Goal: Task Accomplishment & Management: Complete application form

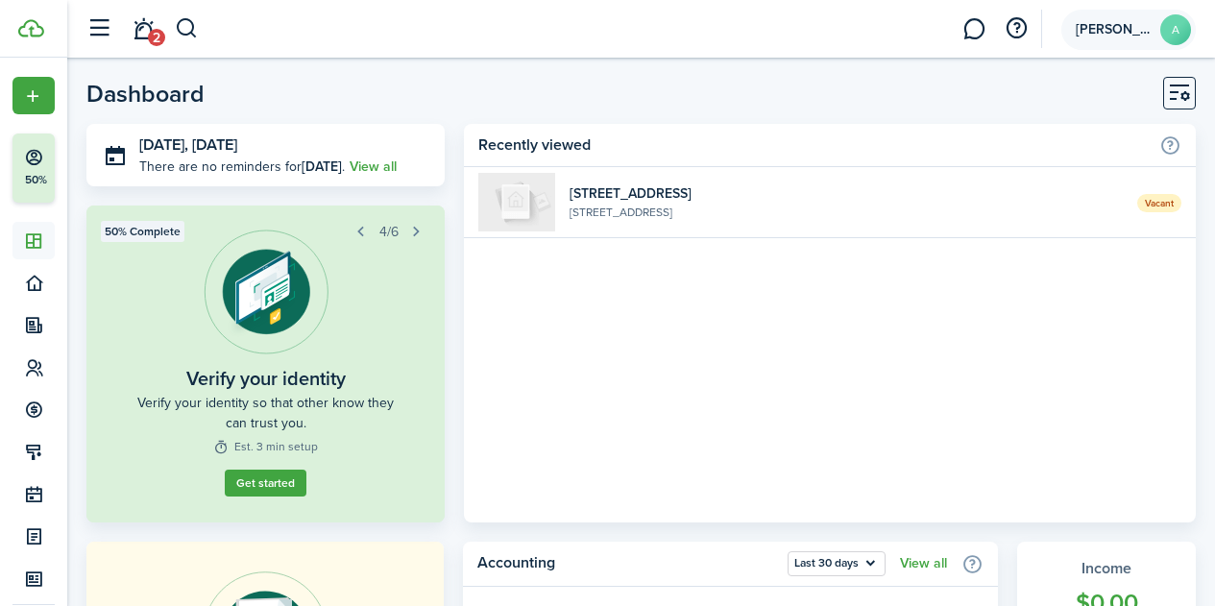
click at [1166, 26] on avatar-text "A" at bounding box center [1176, 29] width 31 height 31
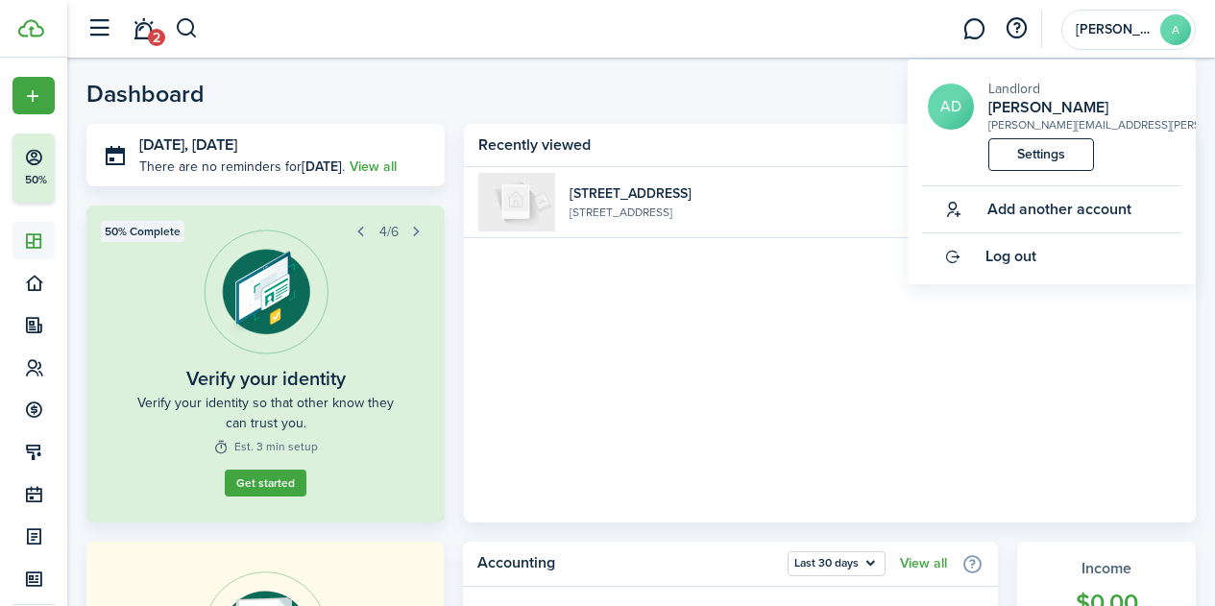
click at [754, 324] on home-widget-body "Vacant [GEOGRAPHIC_DATA][STREET_ADDRESS]" at bounding box center [830, 345] width 732 height 356
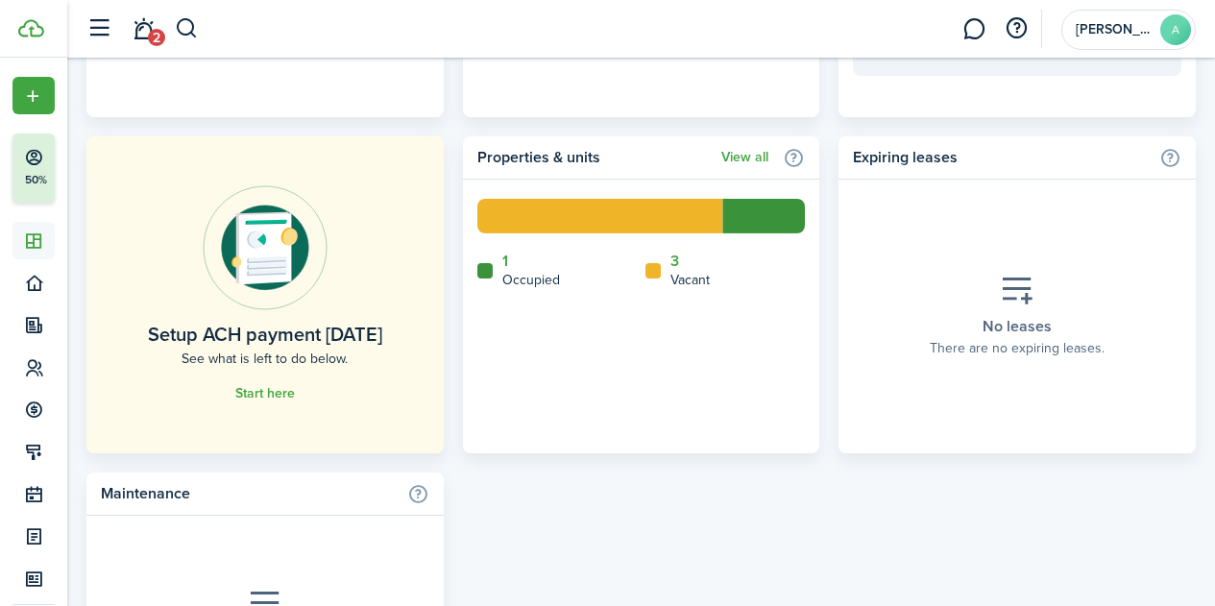
scroll to position [1089, 0]
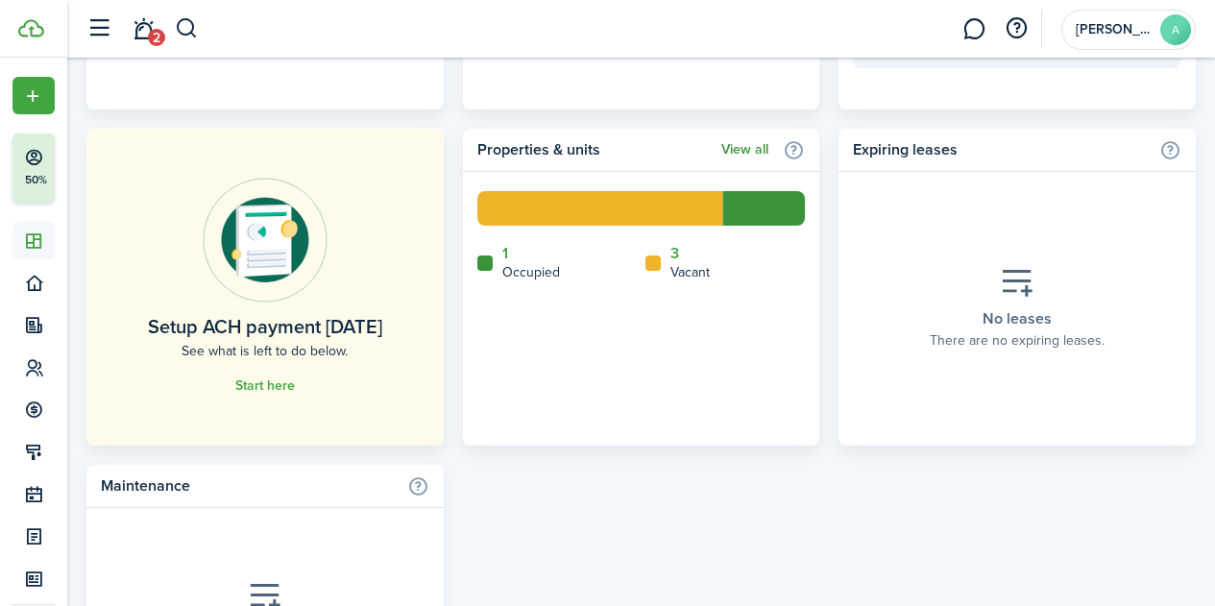
click at [747, 150] on link "View all" at bounding box center [745, 149] width 47 height 15
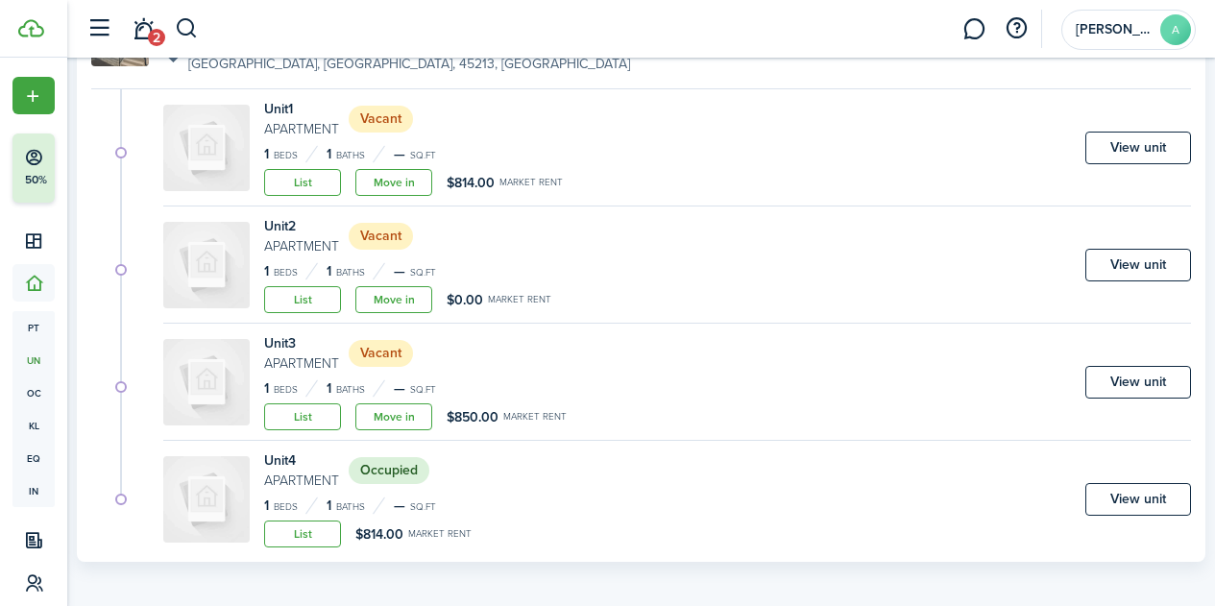
scroll to position [244, 0]
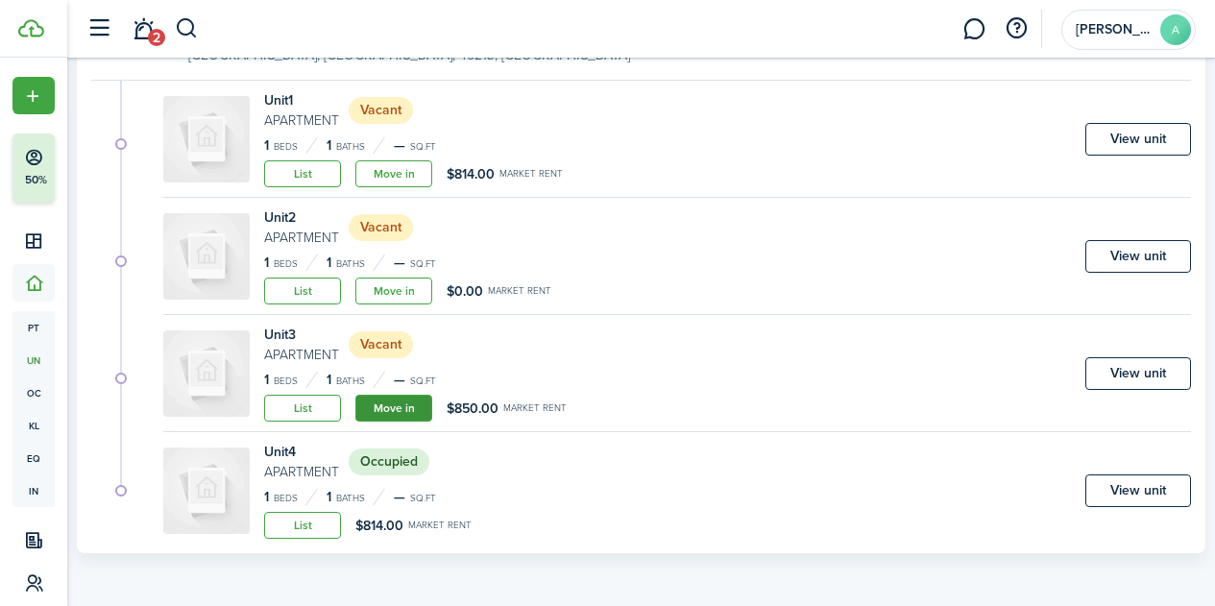
click at [410, 413] on link "Move in" at bounding box center [394, 408] width 77 height 27
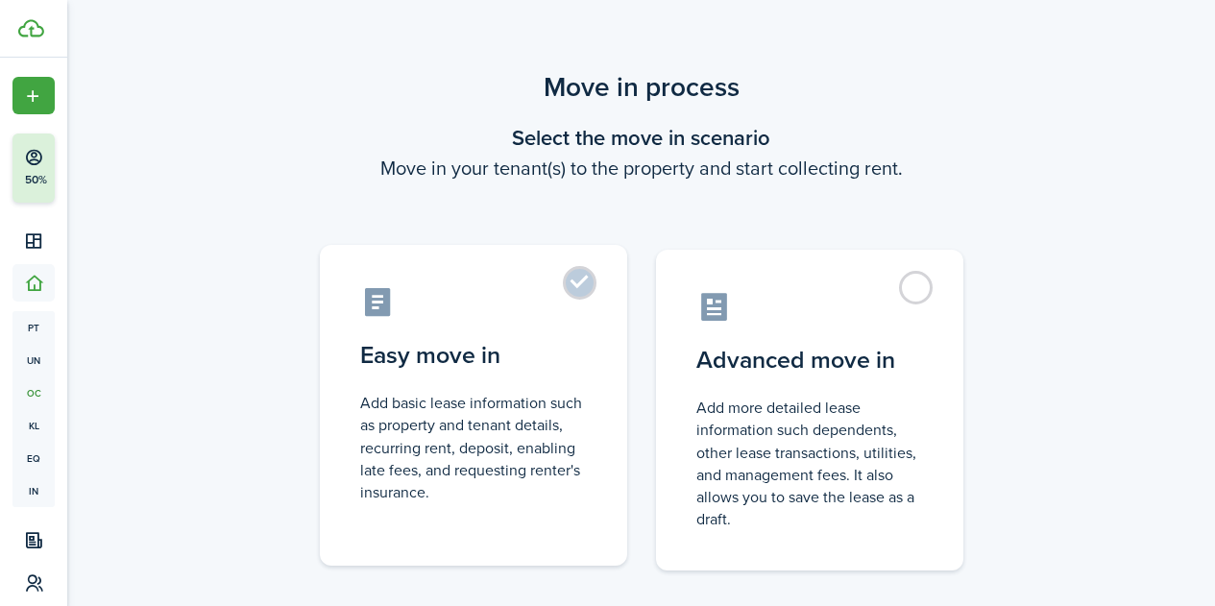
click at [430, 383] on label "Easy move in Add basic lease information such as property and tenant details, r…" at bounding box center [473, 405] width 307 height 321
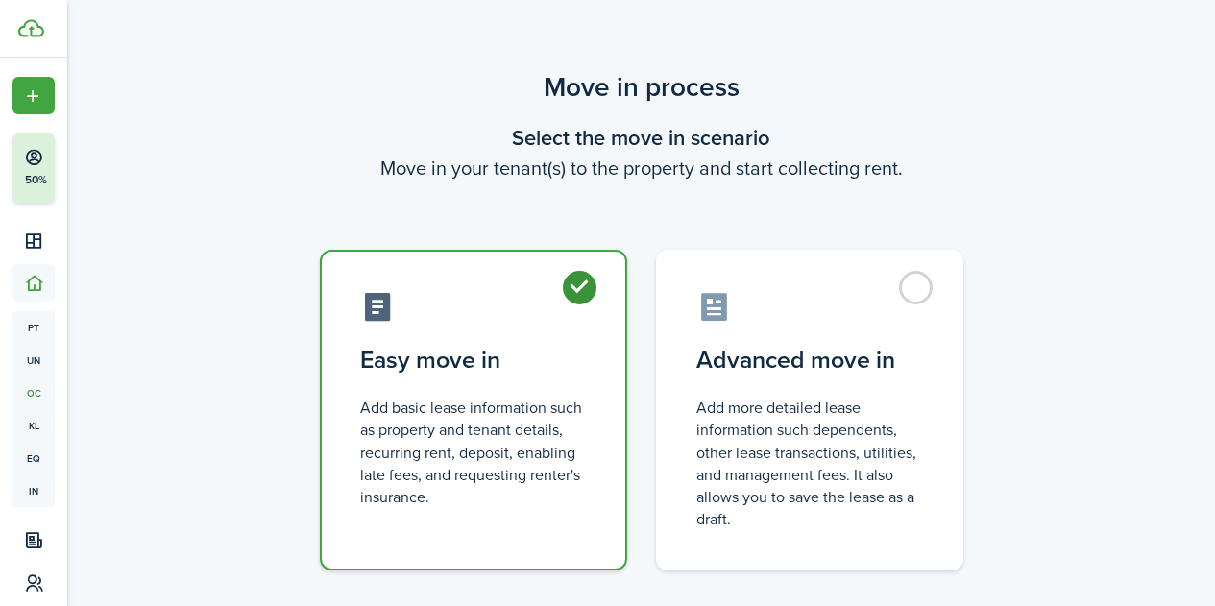
radio input "true"
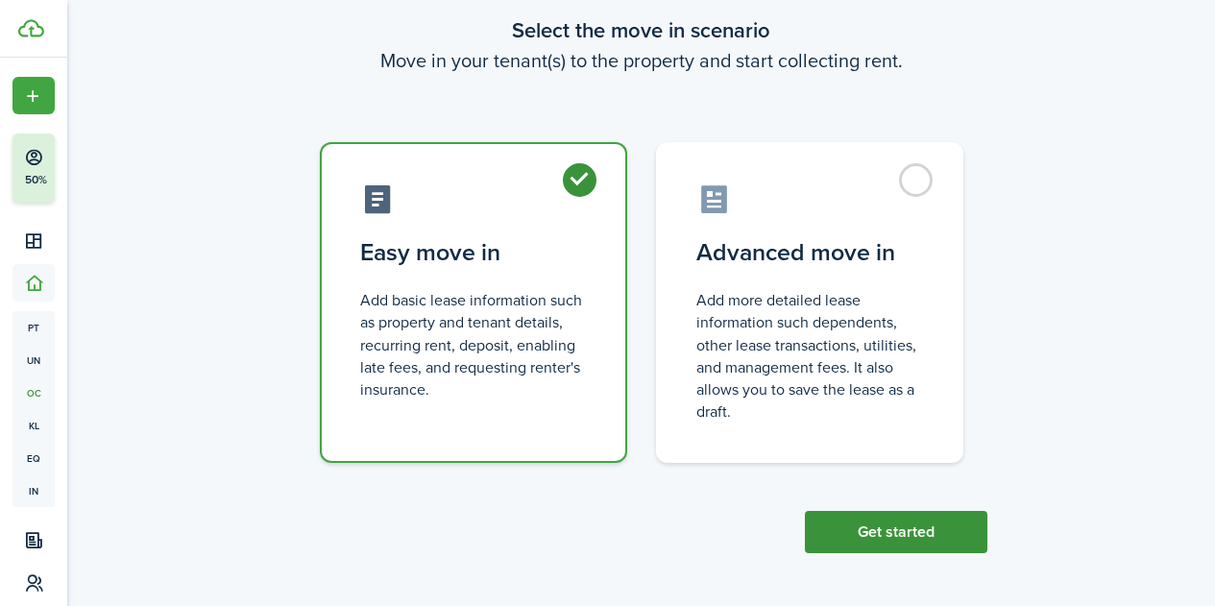
click at [870, 526] on button "Get started" at bounding box center [896, 532] width 183 height 42
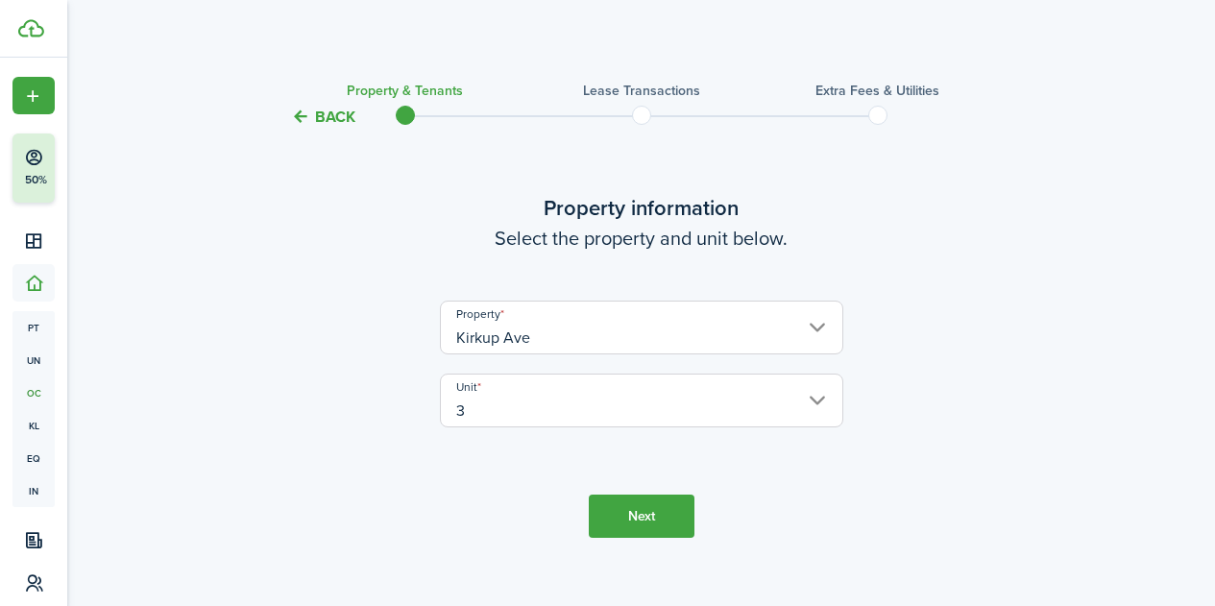
click at [636, 513] on button "Next" at bounding box center [642, 516] width 106 height 43
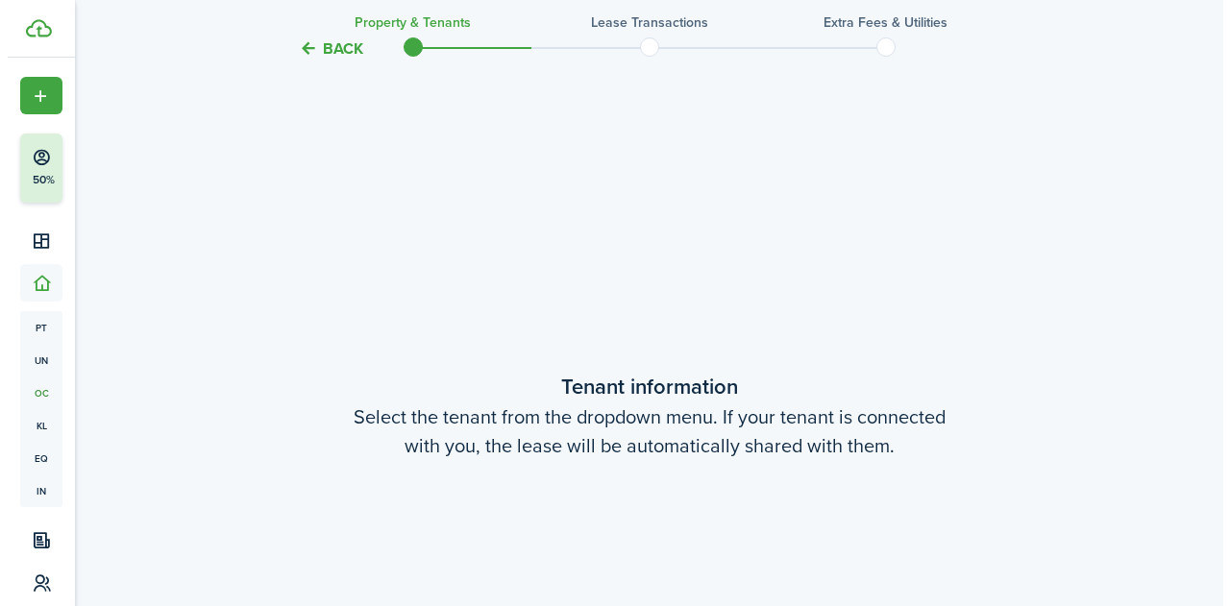
scroll to position [501, 0]
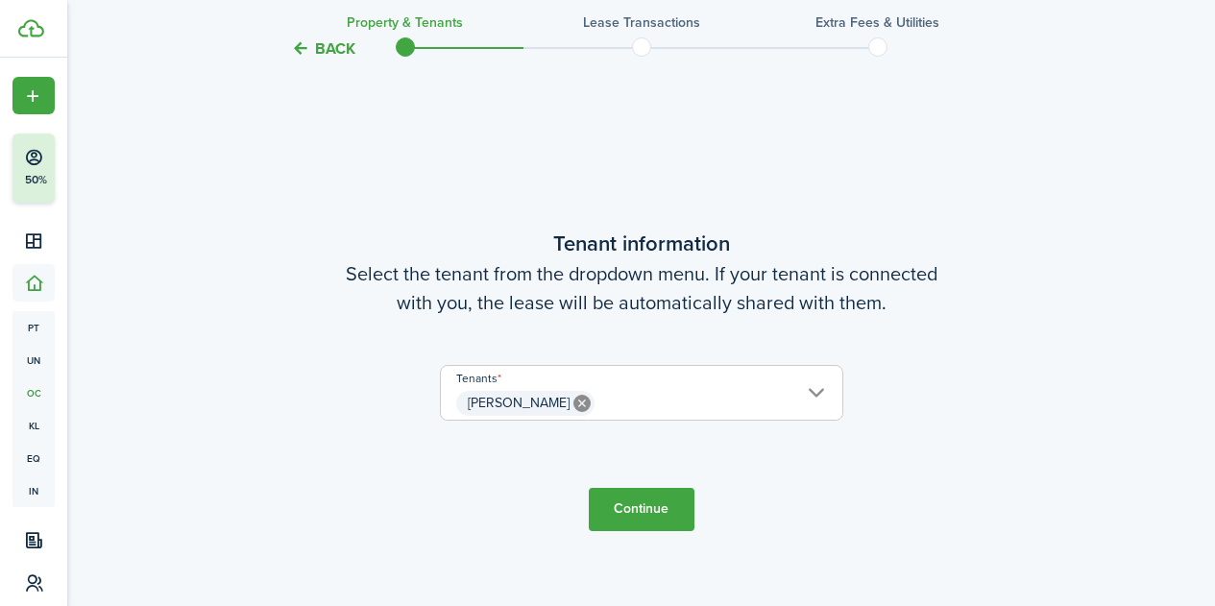
click at [574, 400] on icon at bounding box center [582, 403] width 17 height 17
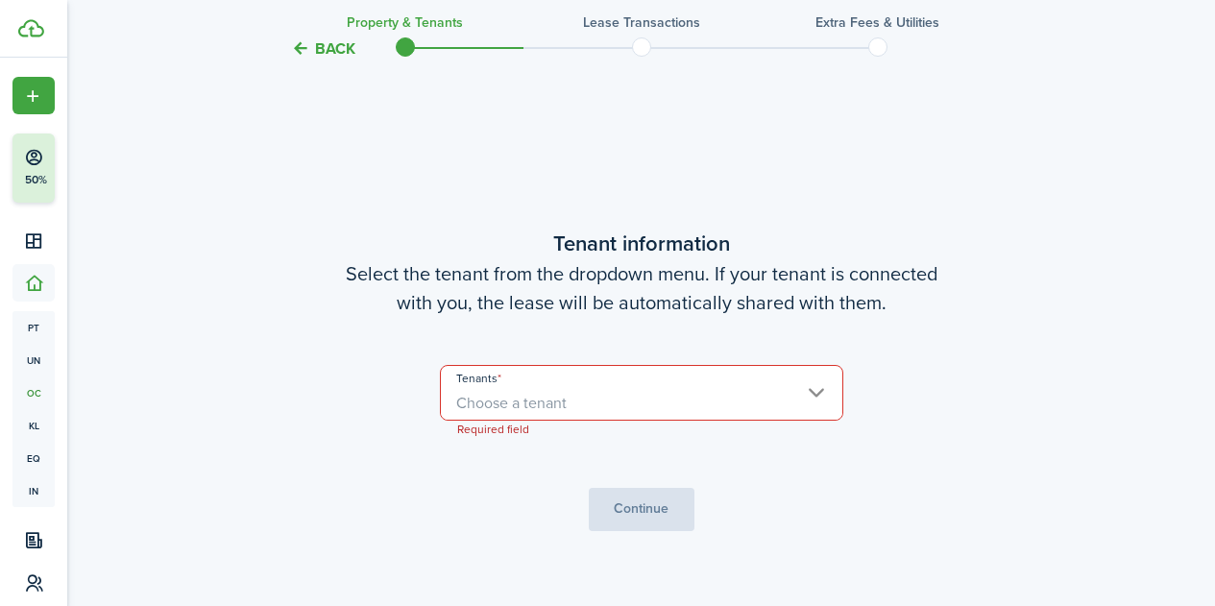
click at [473, 399] on span "Choose a tenant" at bounding box center [511, 403] width 110 height 22
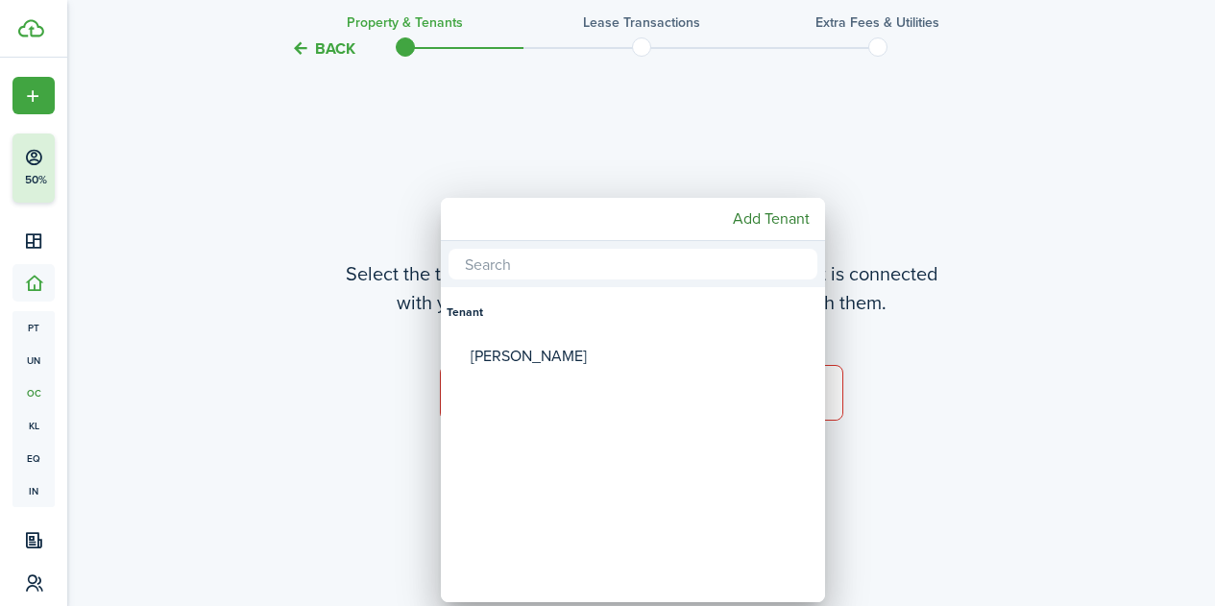
paste input "[PERSON_NAME] [PERSON_NAME]"
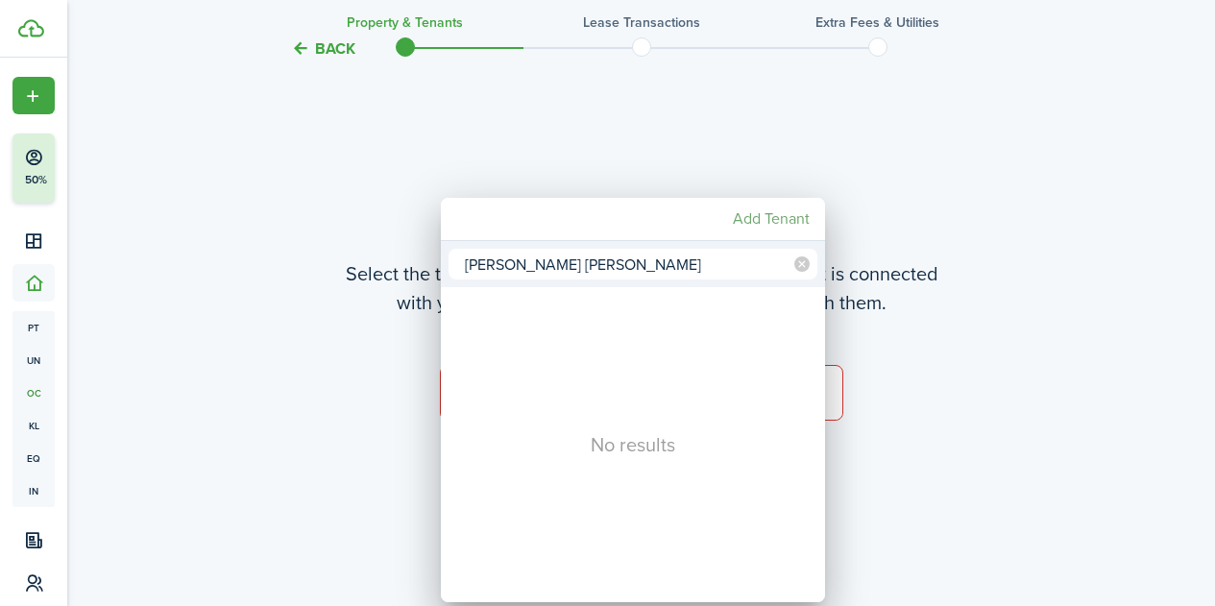
type input "[PERSON_NAME] [PERSON_NAME]"
click at [737, 215] on mbsc-button "Add Tenant" at bounding box center [771, 219] width 92 height 35
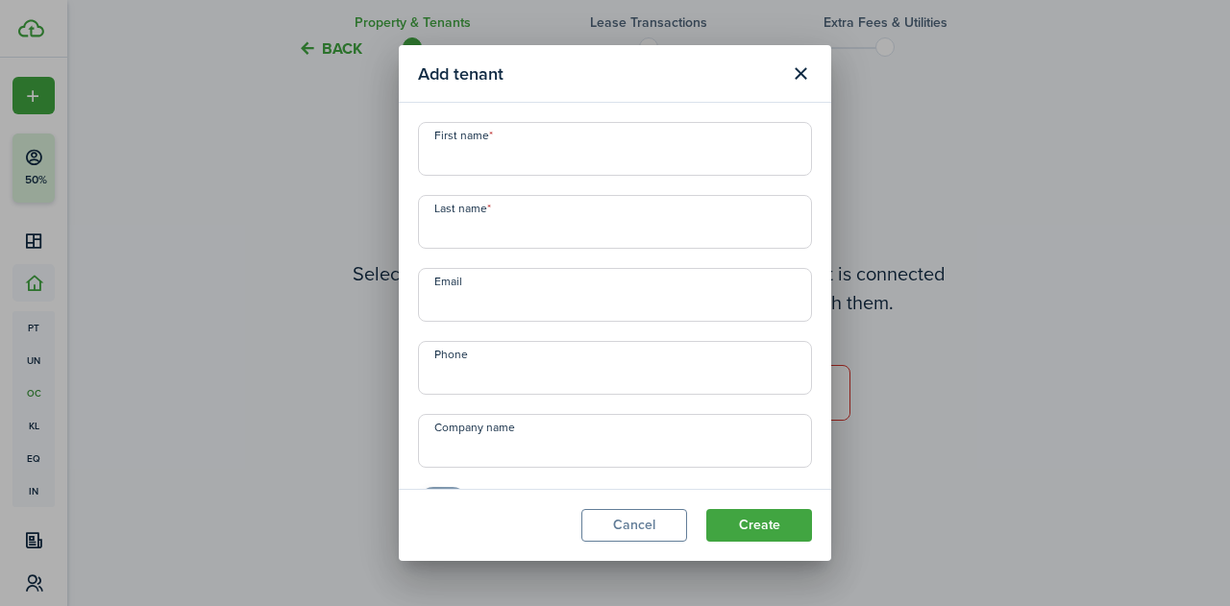
click at [580, 159] on input "First name" at bounding box center [615, 149] width 394 height 54
paste input "[PERSON_NAME] [PERSON_NAME]"
click at [499, 159] on input "[PERSON_NAME] [PERSON_NAME]" at bounding box center [615, 149] width 394 height 54
drag, startPoint x: 544, startPoint y: 163, endPoint x: 492, endPoint y: 159, distance: 52.0
click at [492, 159] on input "[PERSON_NAME]" at bounding box center [615, 149] width 394 height 54
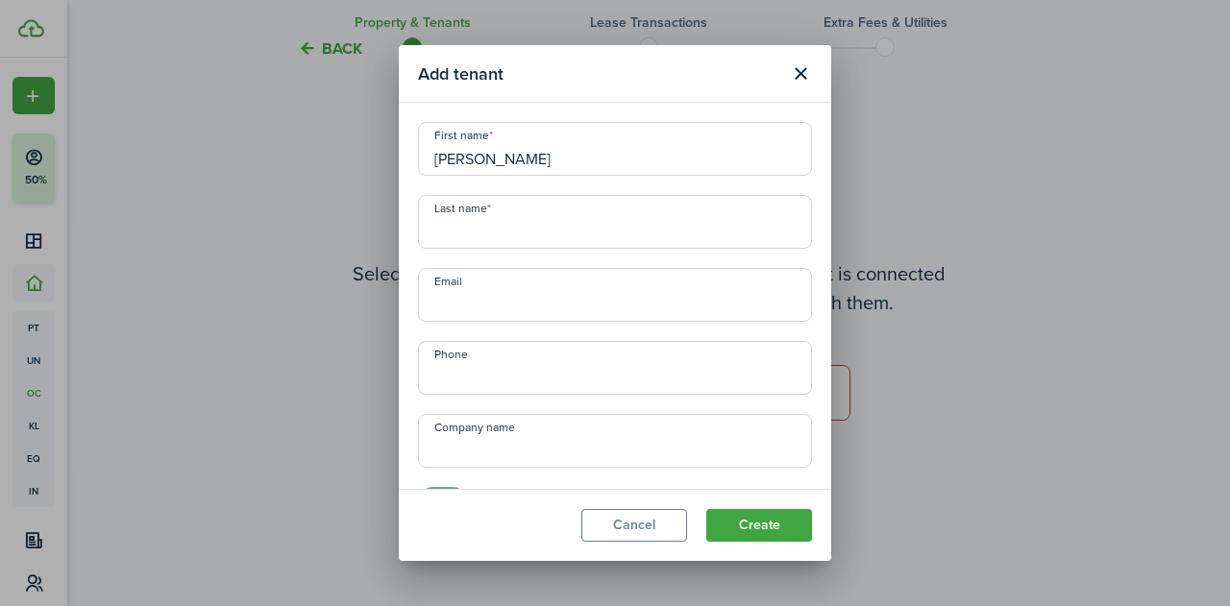
type input "[PERSON_NAME]"
click at [455, 239] on input "Last name" at bounding box center [615, 222] width 394 height 54
paste input "[PERSON_NAME]"
type input "[PERSON_NAME]"
click at [459, 304] on input "Email" at bounding box center [615, 295] width 394 height 54
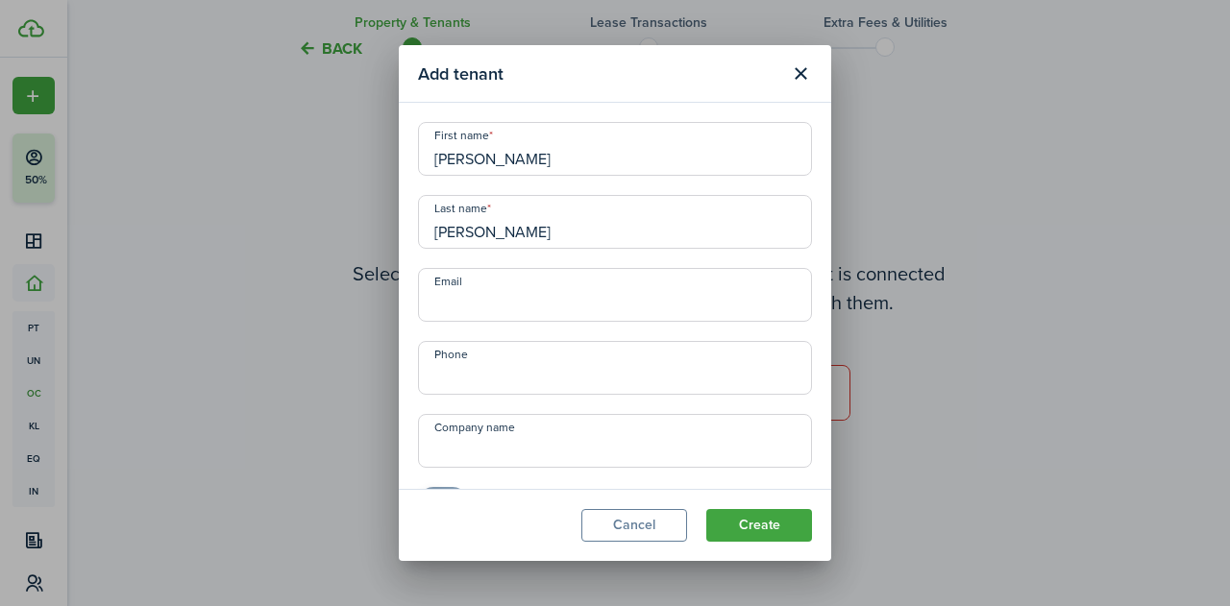
paste input "[EMAIL_ADDRESS][DOMAIN_NAME]"
type input "[EMAIL_ADDRESS][DOMAIN_NAME]"
click at [479, 375] on input "+1" at bounding box center [615, 368] width 394 height 54
paste input "[PHONE_NUMBER]"
type input "[PHONE_NUMBER]"
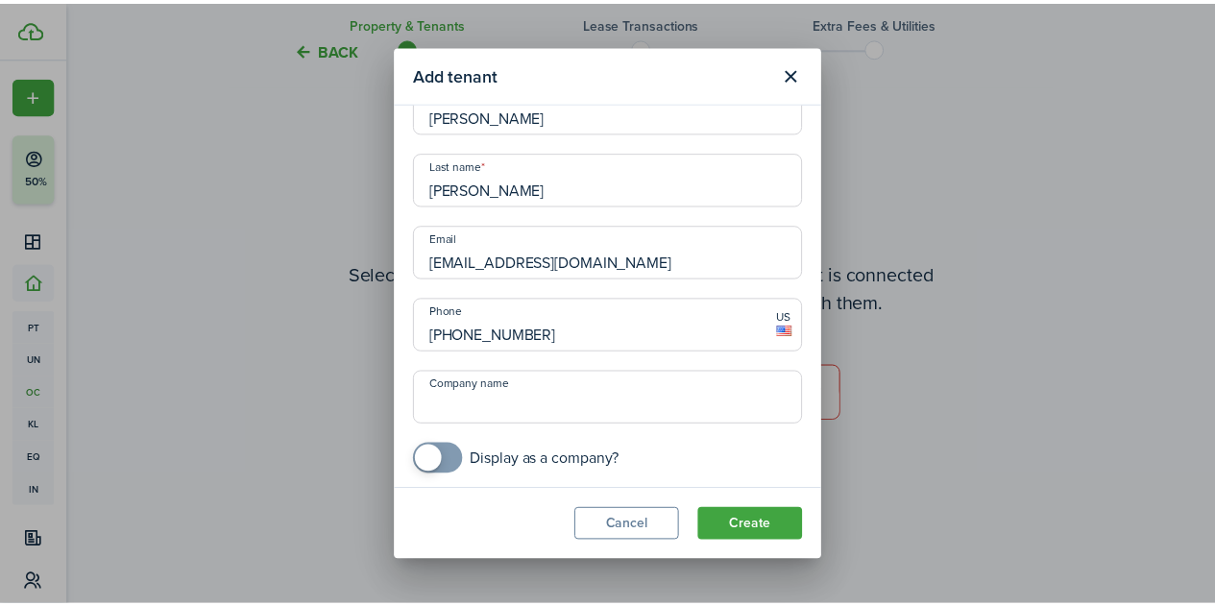
scroll to position [48, 0]
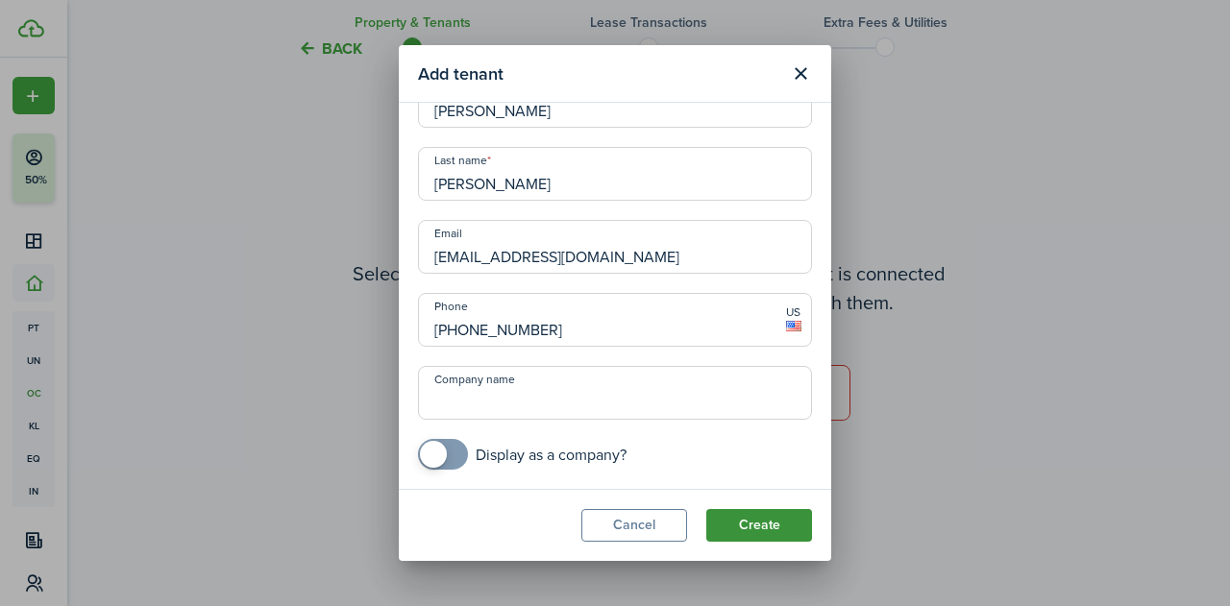
click at [764, 522] on button "Create" at bounding box center [759, 525] width 106 height 33
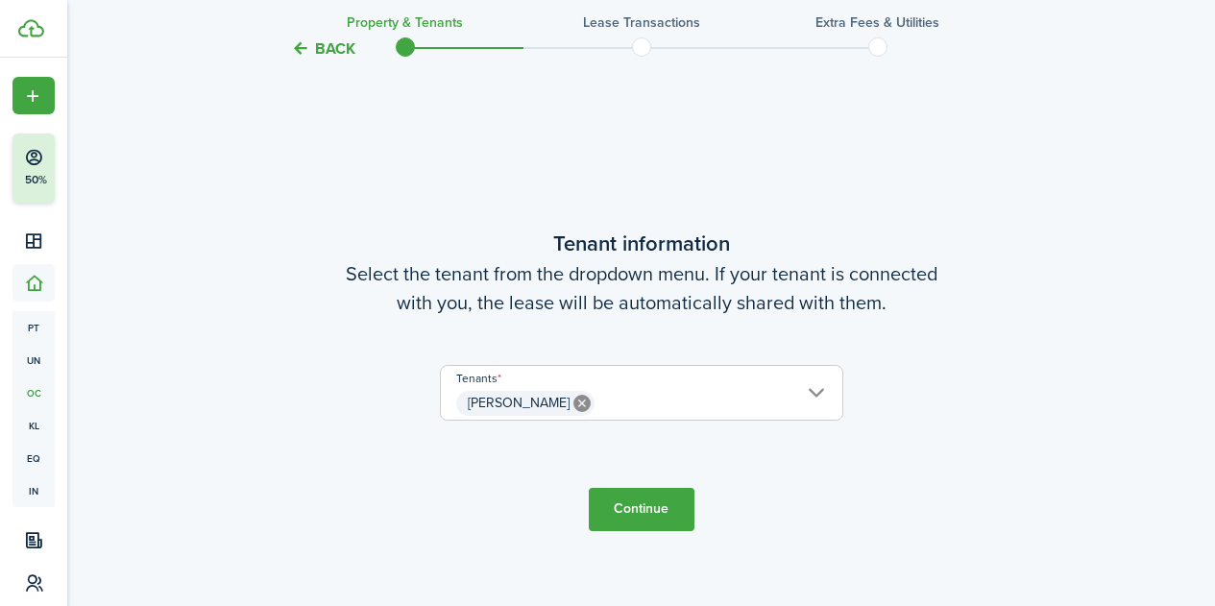
click at [650, 521] on button "Continue" at bounding box center [642, 509] width 106 height 43
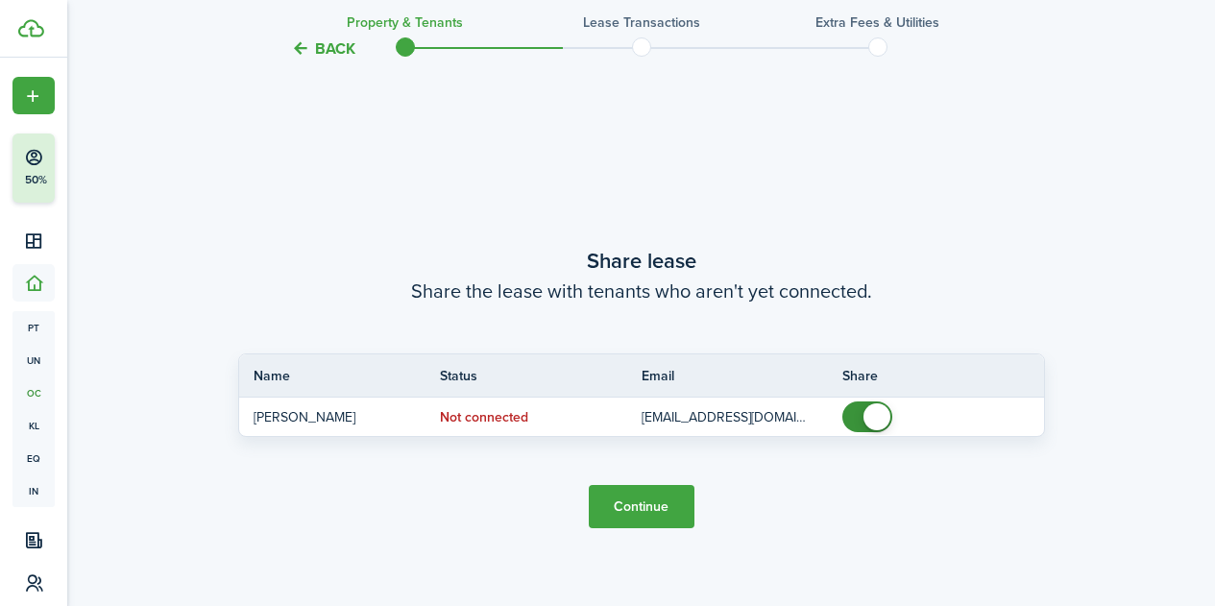
scroll to position [1107, 0]
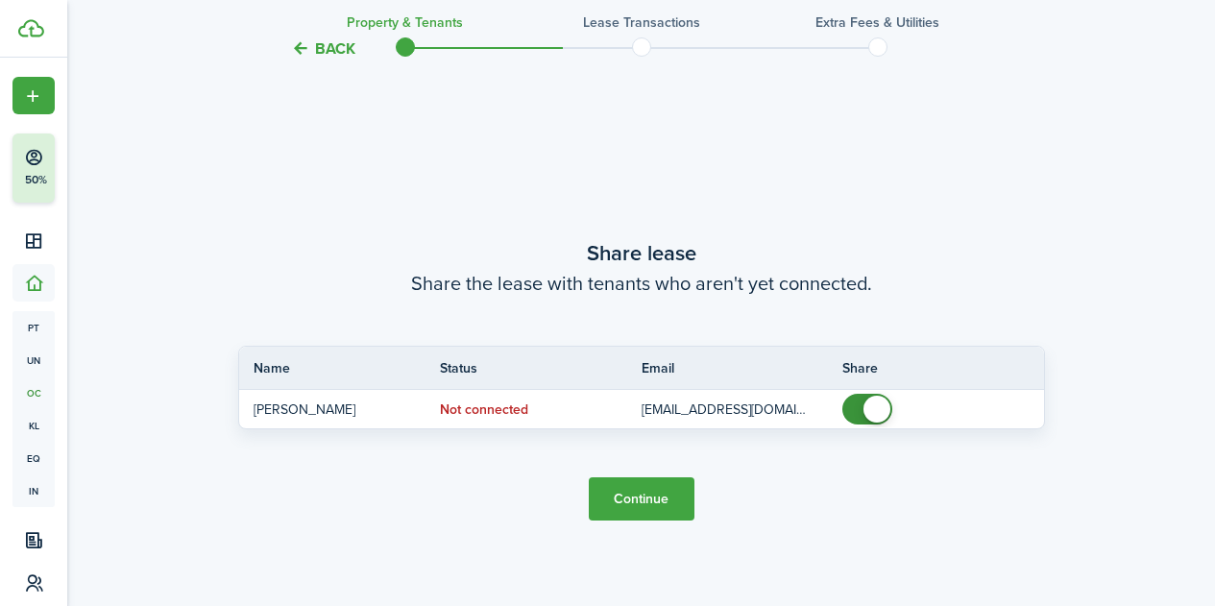
click at [626, 492] on button "Continue" at bounding box center [642, 499] width 106 height 43
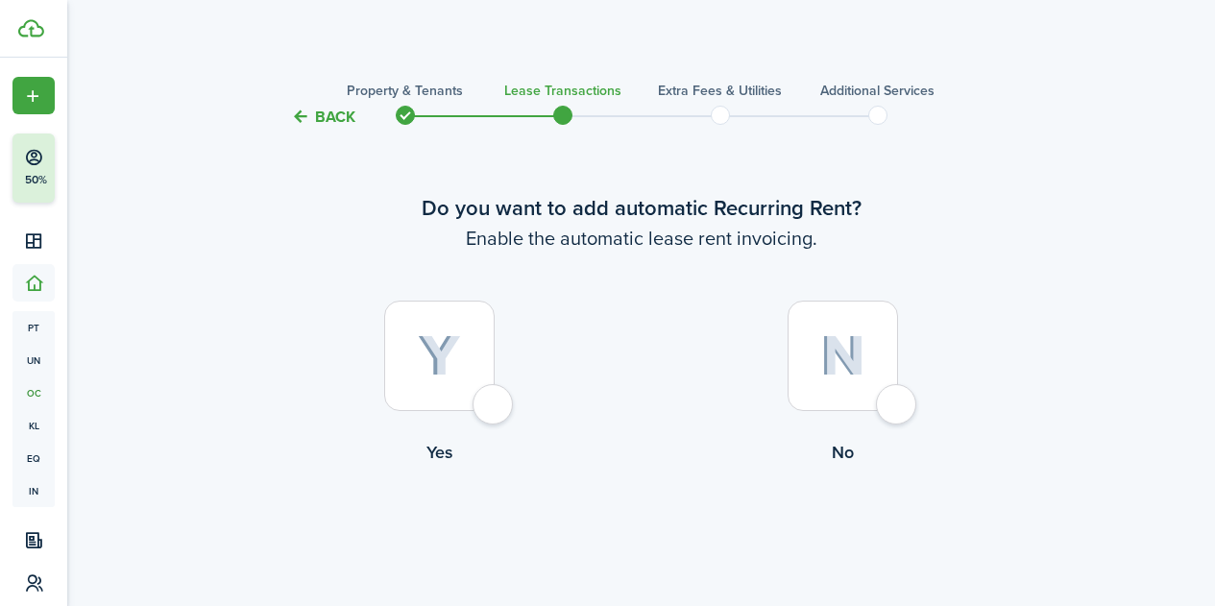
click at [484, 405] on div at bounding box center [439, 356] width 110 height 110
radio input "true"
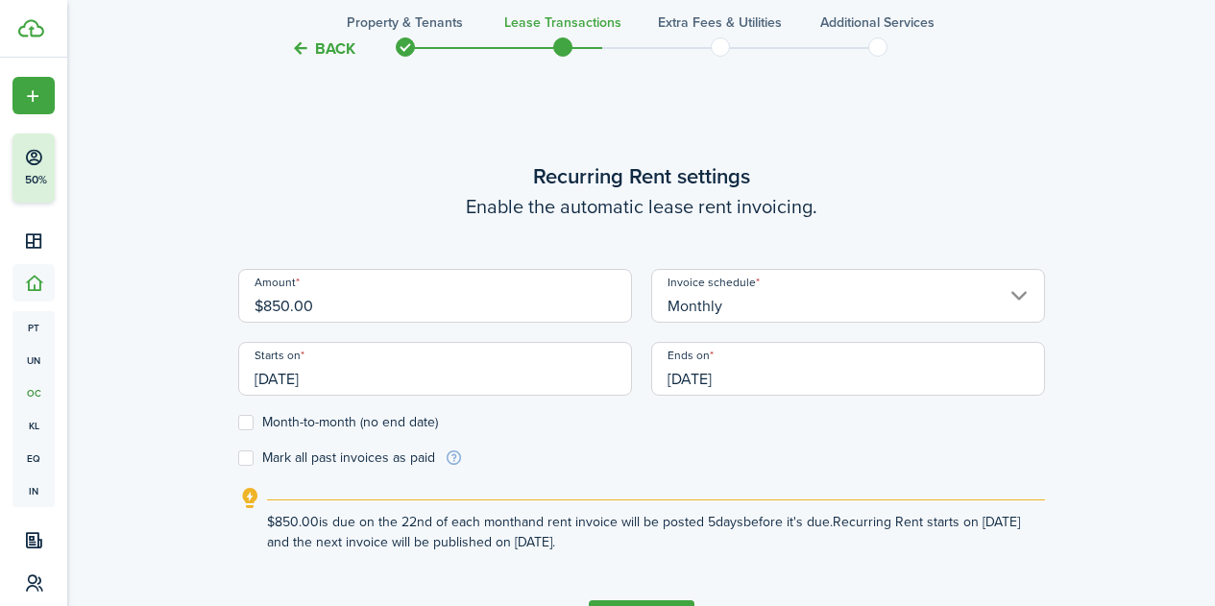
scroll to position [528, 0]
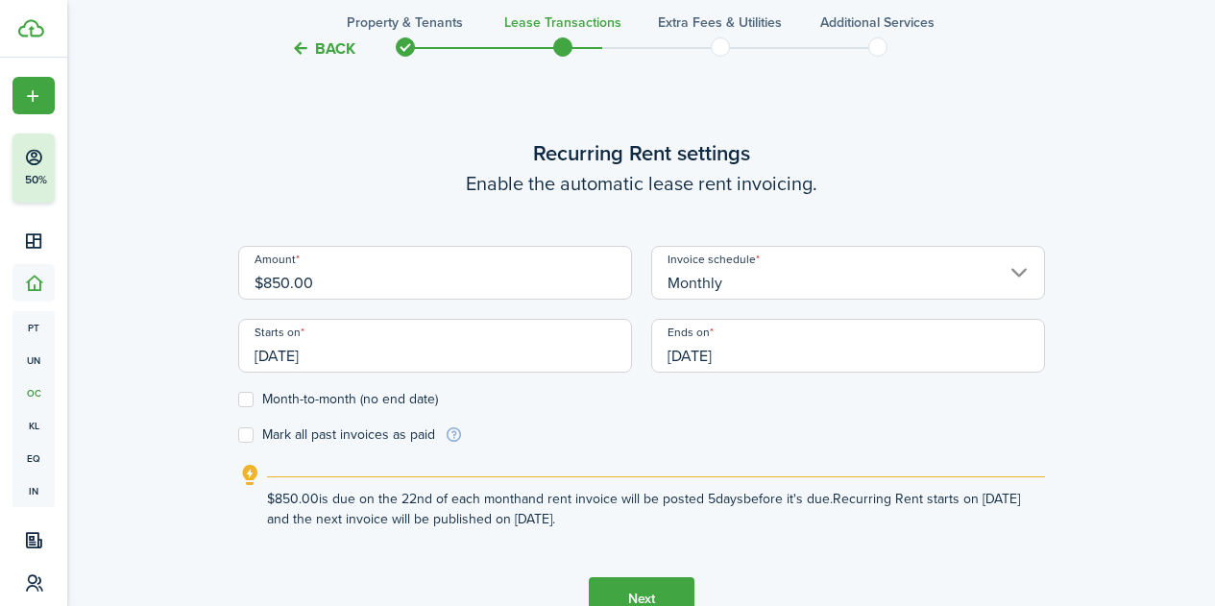
click at [249, 396] on label "Month-to-month (no end date)" at bounding box center [338, 399] width 200 height 15
click at [238, 400] on input "Month-to-month (no end date)" at bounding box center [237, 400] width 1 height 1
checkbox input "true"
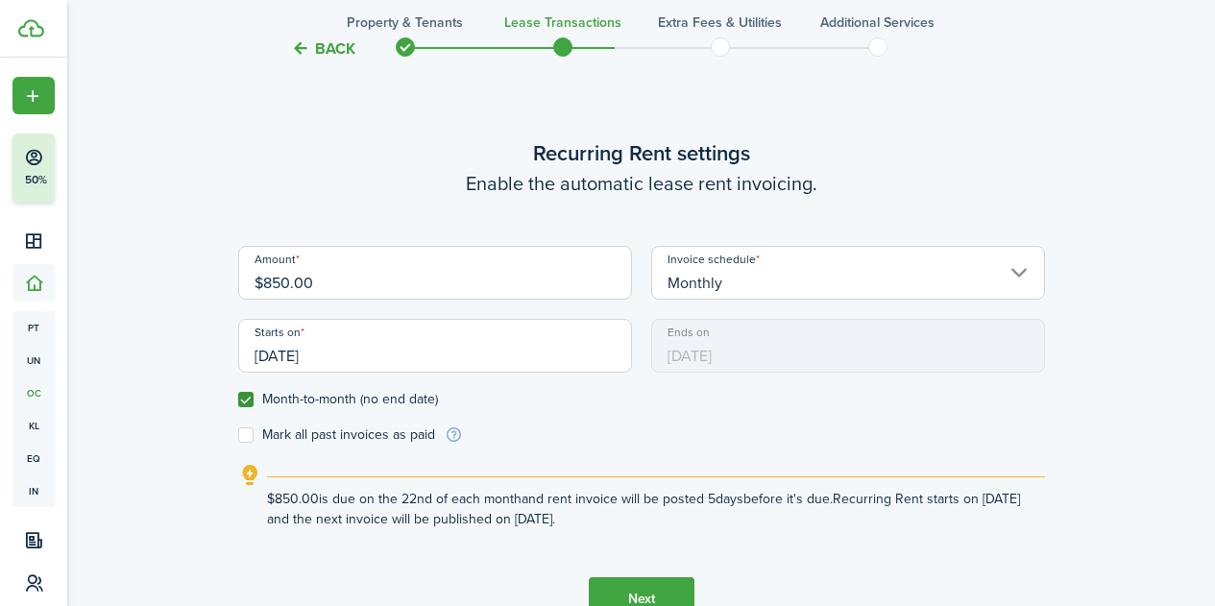
click at [376, 351] on input "[DATE]" at bounding box center [435, 346] width 394 height 54
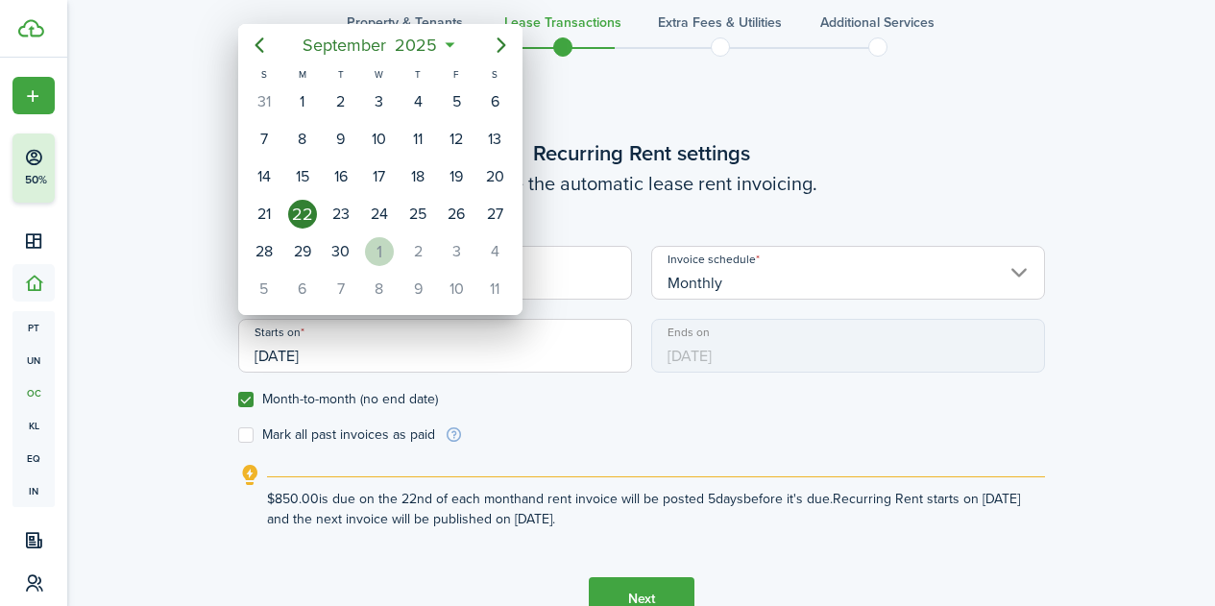
click at [369, 258] on div "1" at bounding box center [379, 251] width 29 height 29
type input "[DATE]"
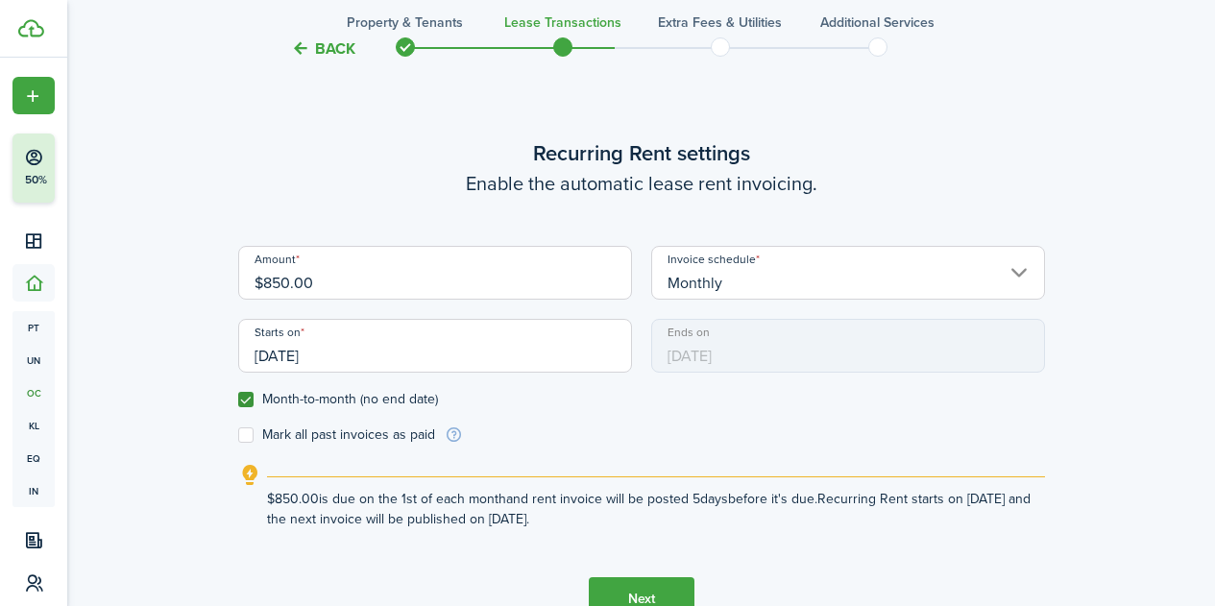
click at [637, 587] on button "Next" at bounding box center [642, 598] width 106 height 43
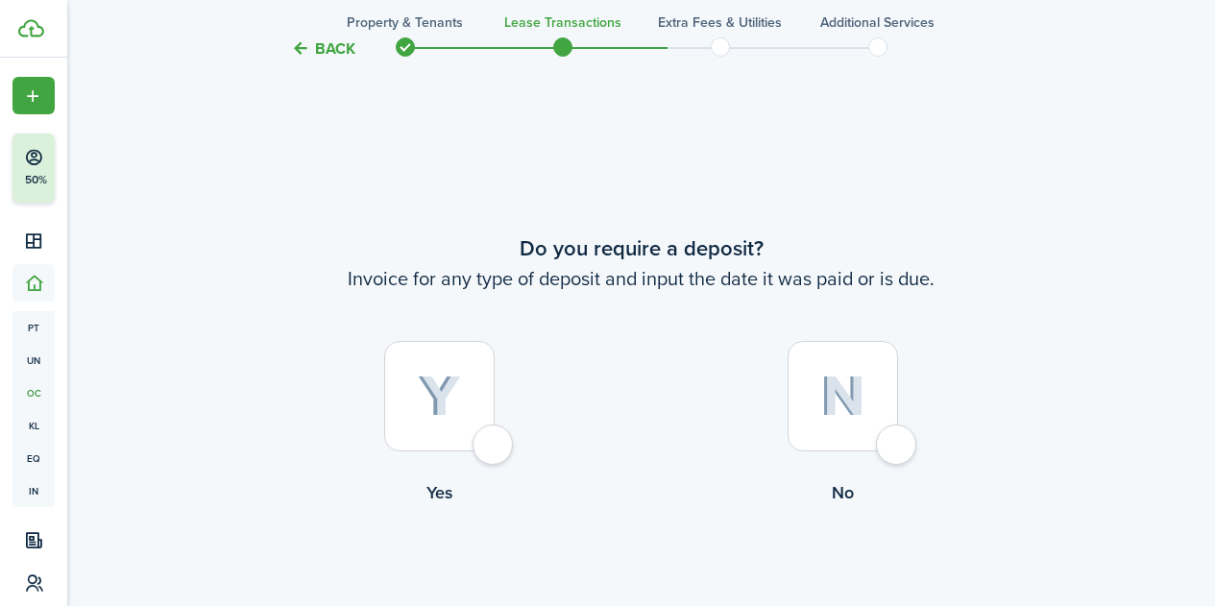
scroll to position [1135, 0]
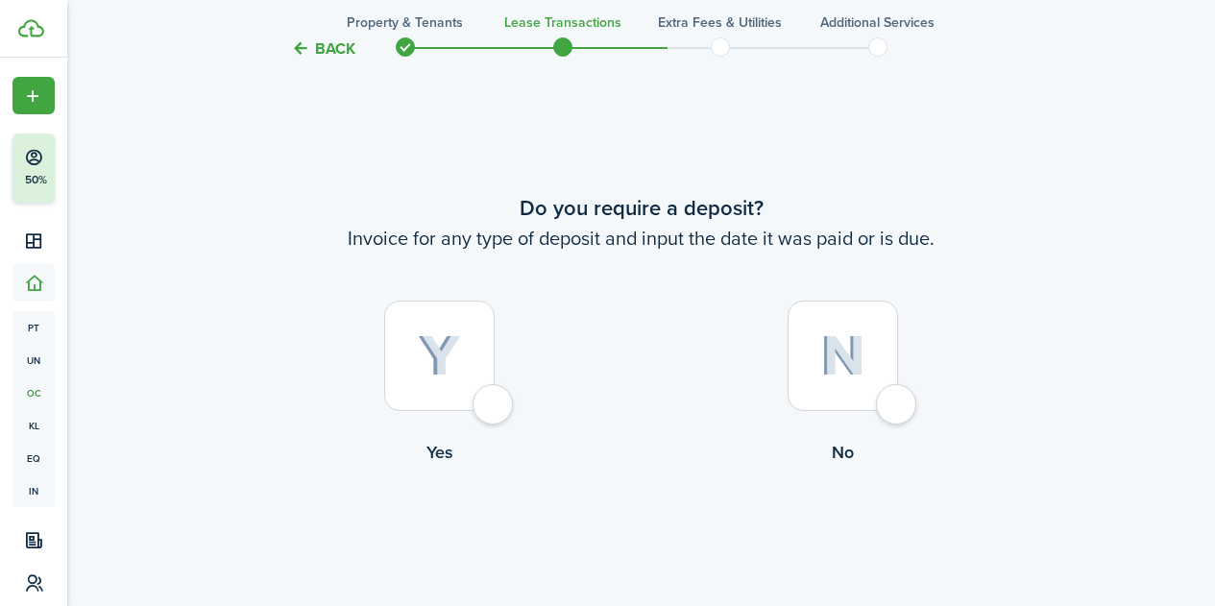
click at [495, 398] on div at bounding box center [439, 356] width 110 height 110
radio input "true"
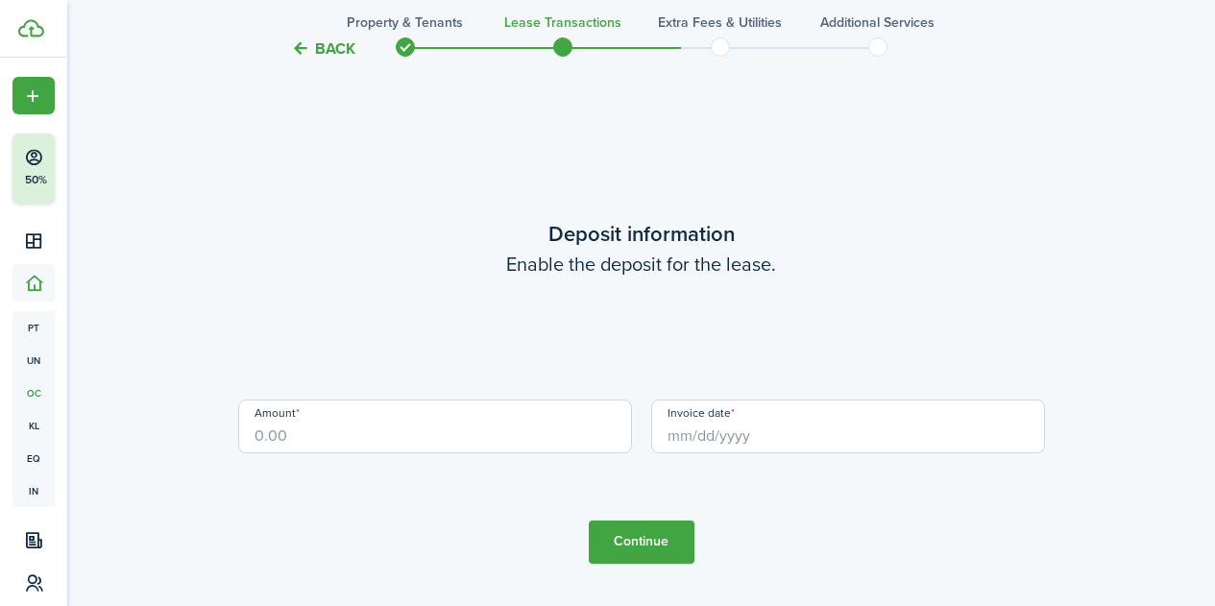
scroll to position [1741, 0]
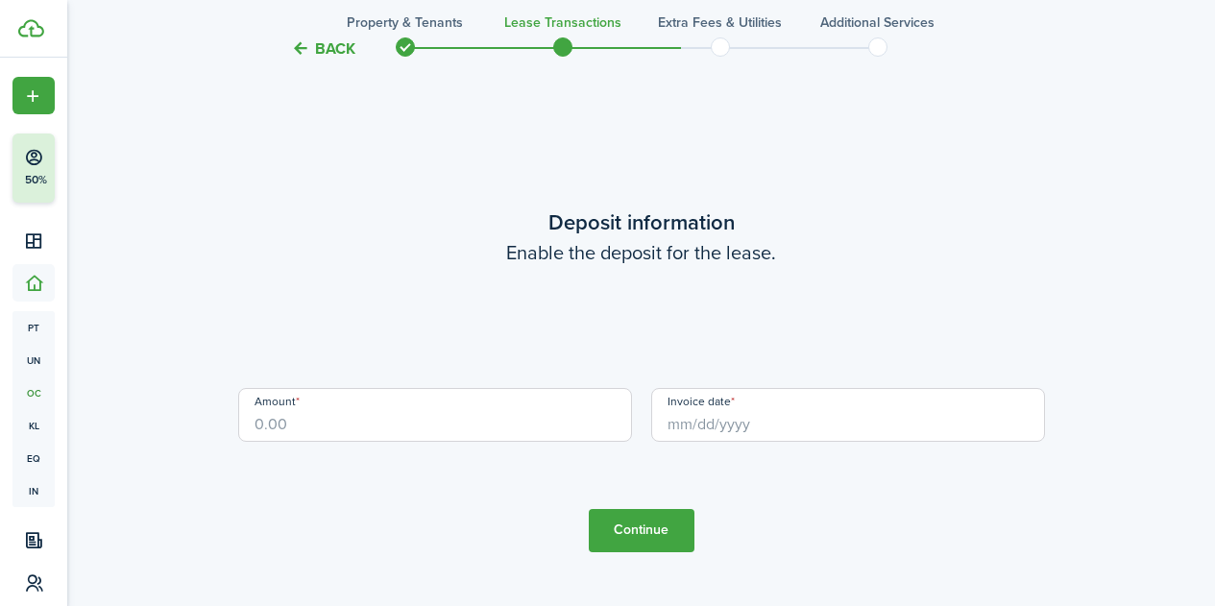
click at [473, 420] on input "Amount" at bounding box center [435, 415] width 394 height 54
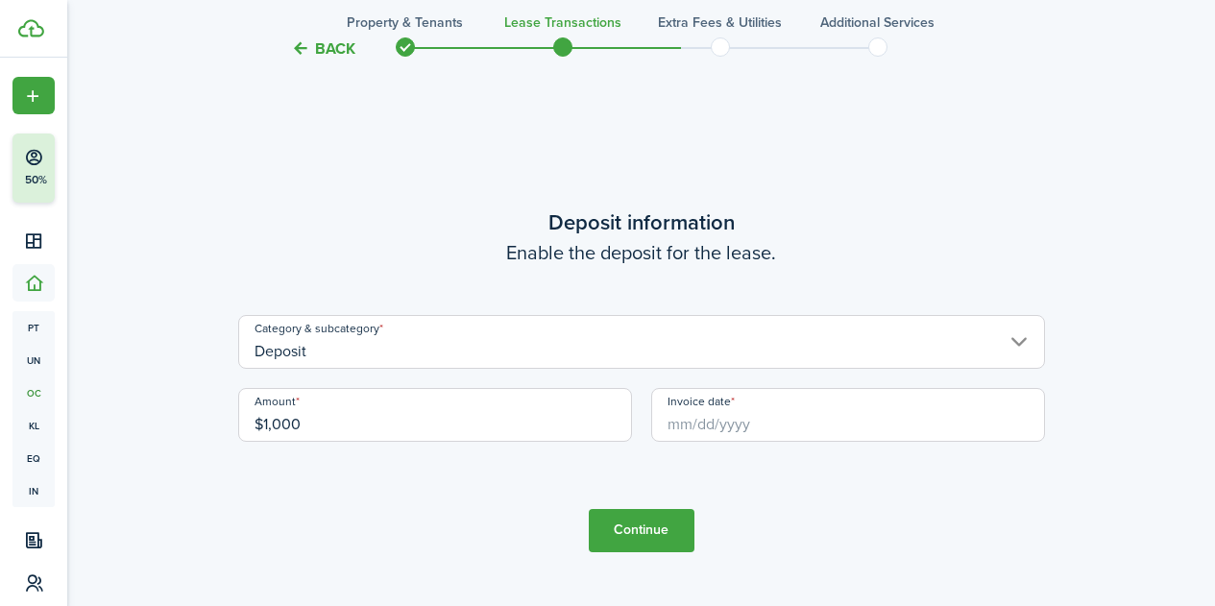
click at [692, 429] on input "Invoice date" at bounding box center [848, 415] width 394 height 54
type input "$1,000.00"
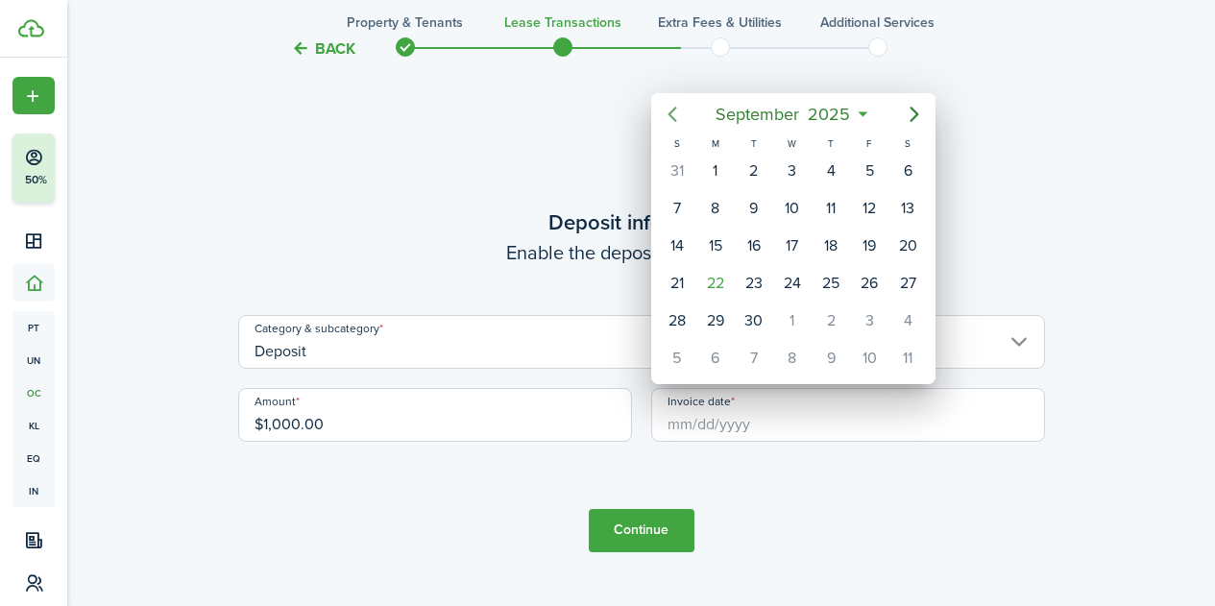
click at [675, 116] on icon "Previous page" at bounding box center [672, 114] width 23 height 23
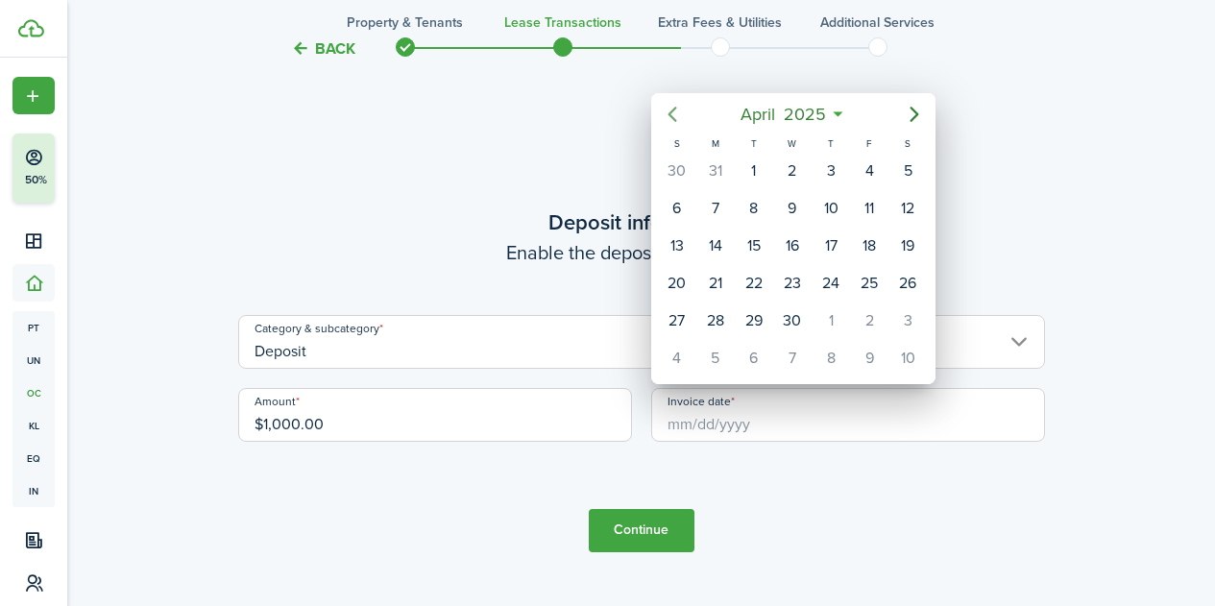
click at [675, 116] on icon "Previous page" at bounding box center [672, 114] width 23 height 23
click at [914, 320] on div "29" at bounding box center [908, 321] width 29 height 29
type input "[DATE]"
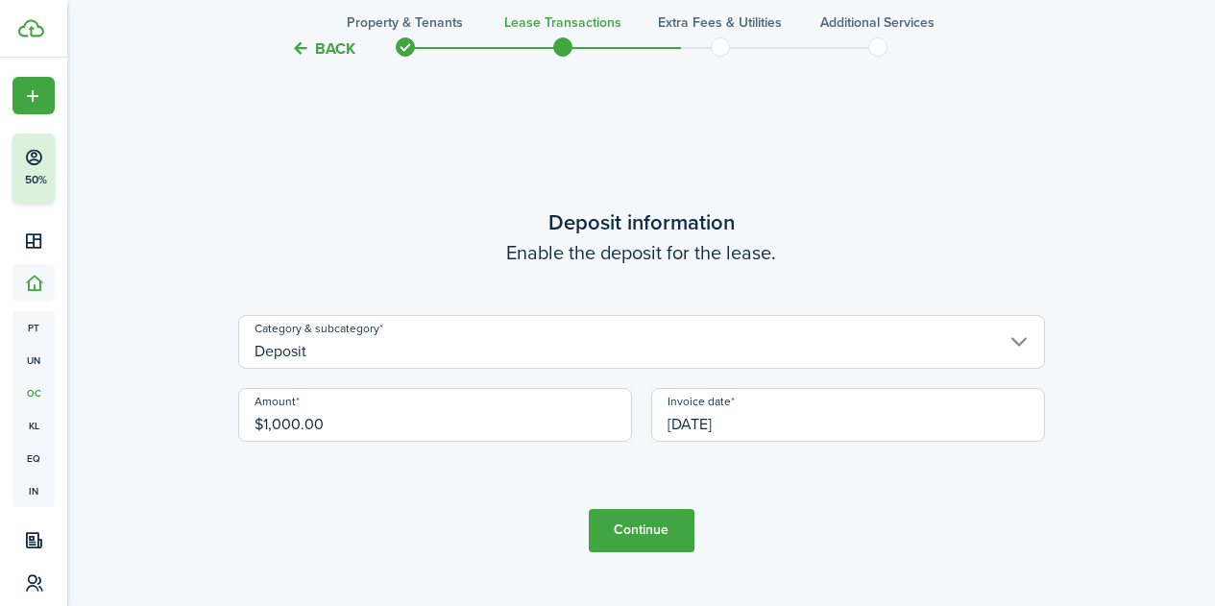
click at [659, 533] on button "Continue" at bounding box center [642, 530] width 106 height 43
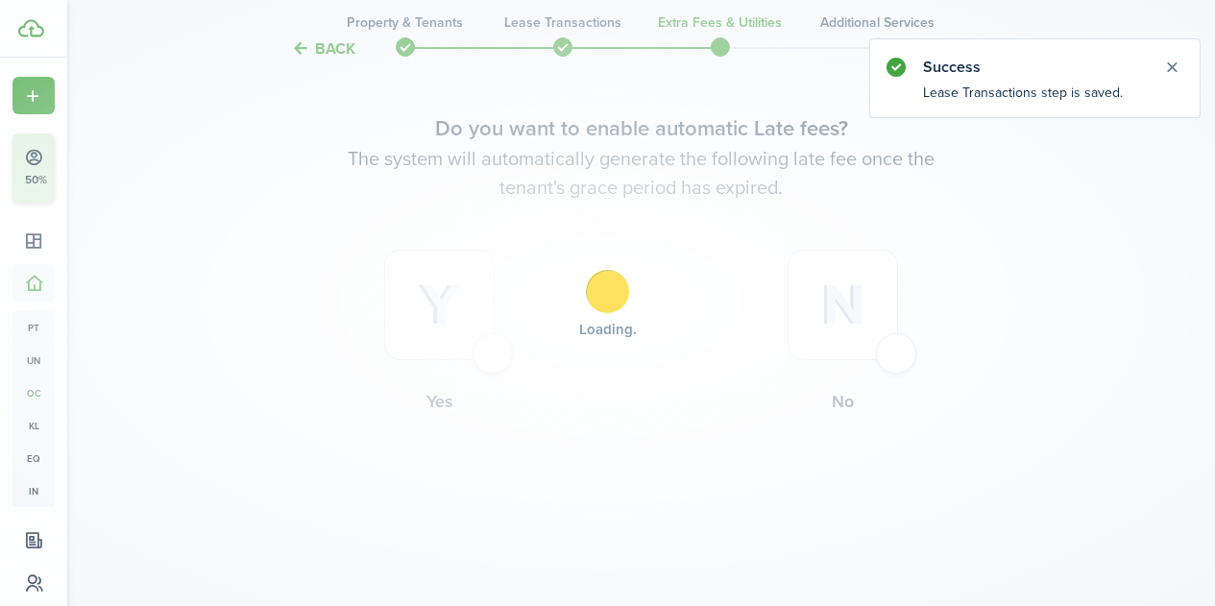
scroll to position [0, 0]
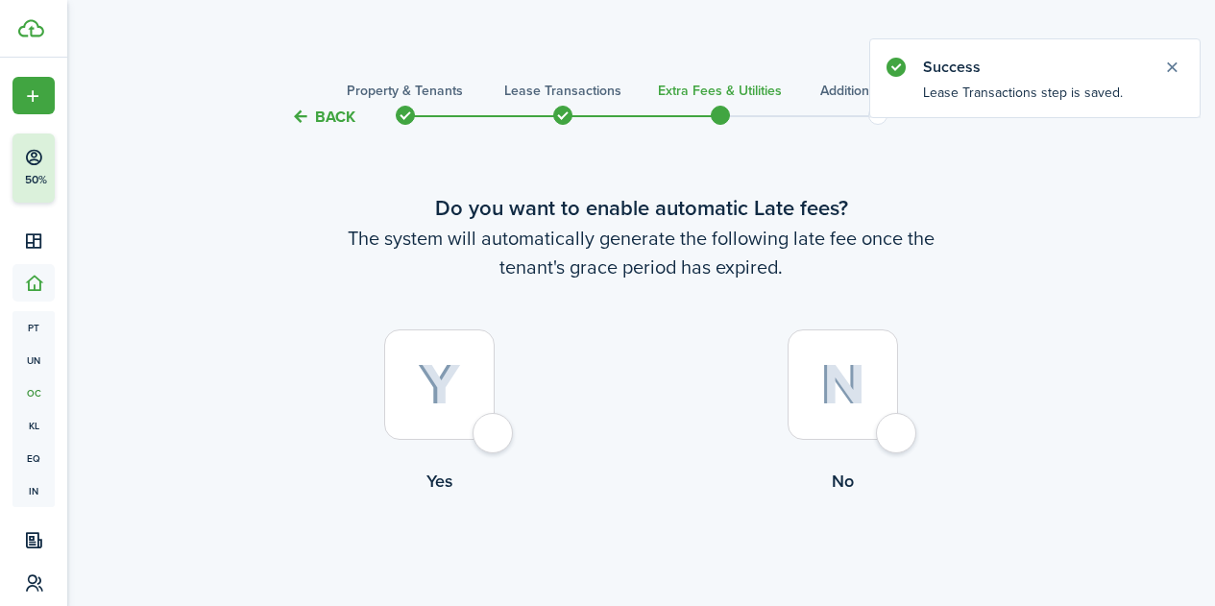
click at [495, 430] on div at bounding box center [439, 385] width 110 height 110
radio input "true"
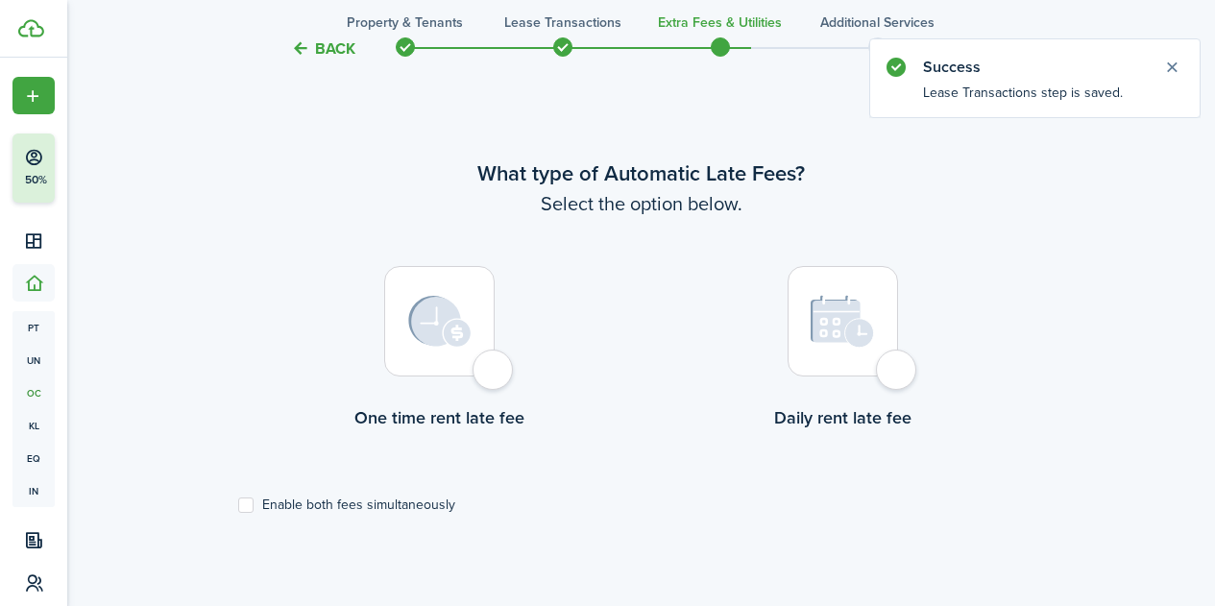
scroll to position [557, 0]
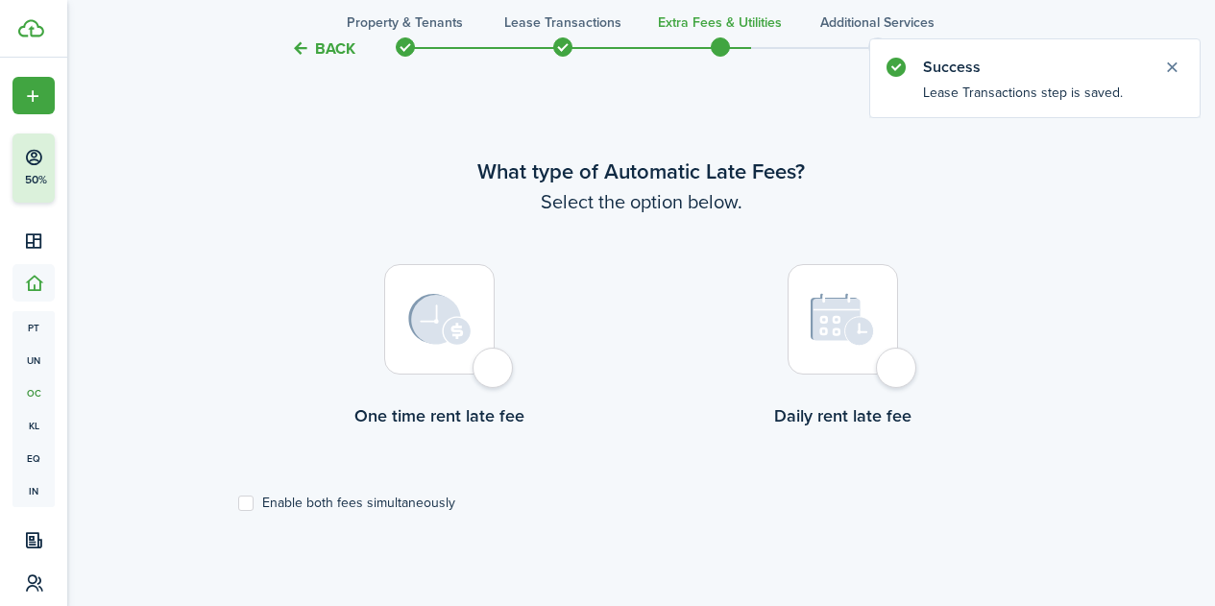
click at [491, 375] on div at bounding box center [439, 319] width 110 height 110
radio input "true"
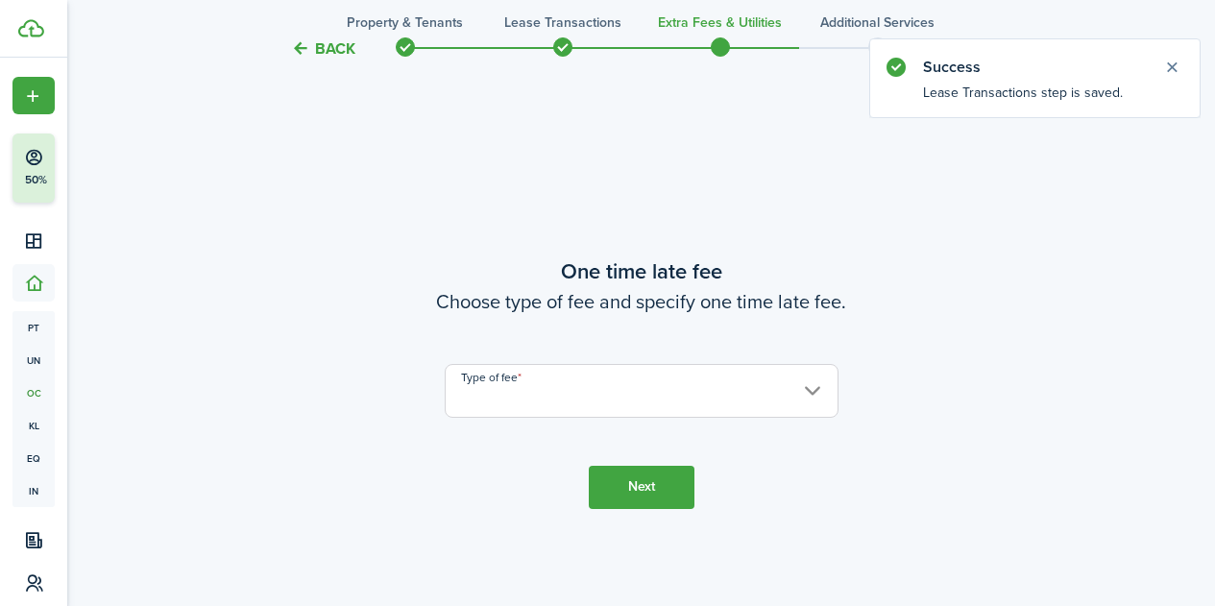
scroll to position [1164, 0]
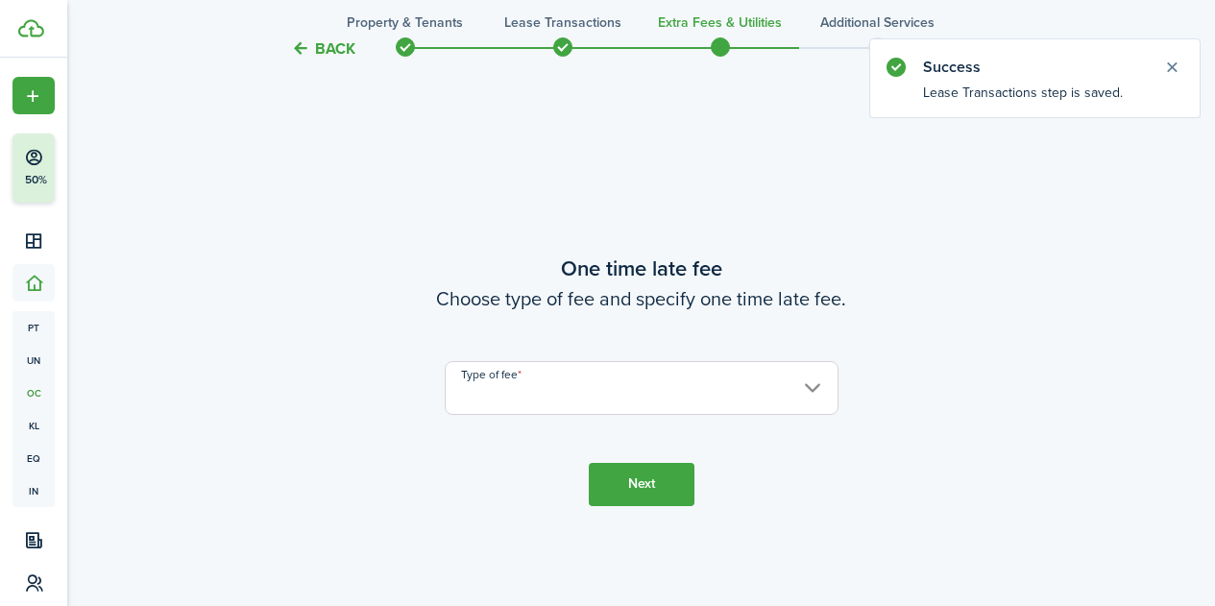
click at [509, 389] on input "Type of fee" at bounding box center [642, 388] width 394 height 54
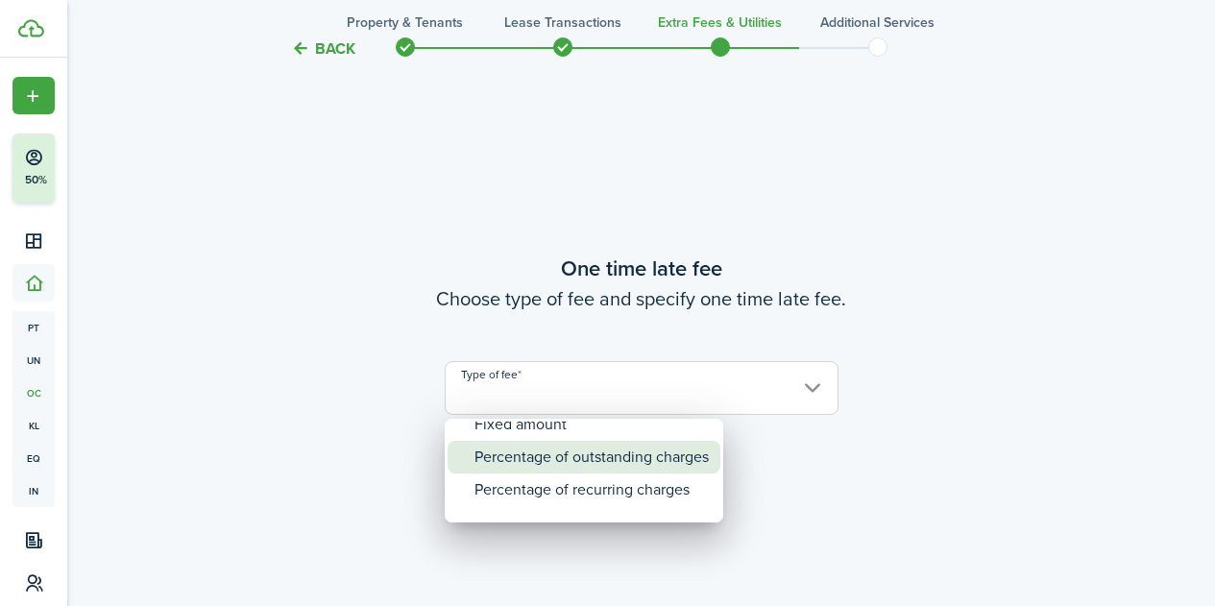
drag, startPoint x: 521, startPoint y: 454, endPoint x: 521, endPoint y: 440, distance: 13.5
click at [521, 440] on div "Fixed amount Percentage of outstanding charges Percentage of recurring charges" at bounding box center [584, 457] width 279 height 2711
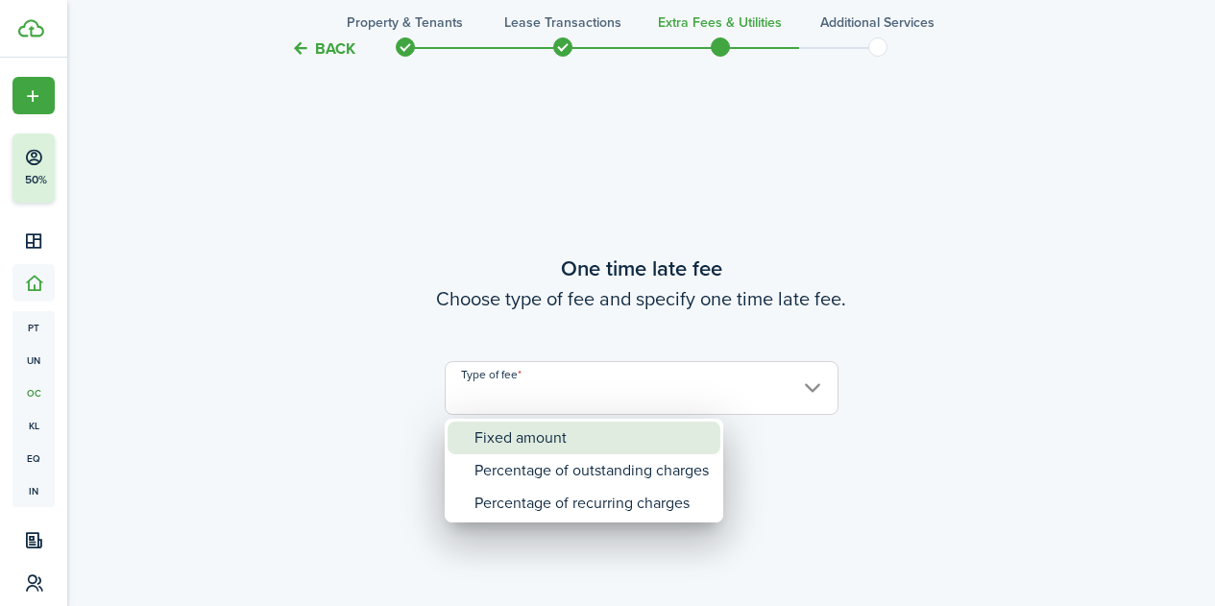
click at [529, 436] on div "Fixed amount" at bounding box center [592, 438] width 234 height 33
type input "Fixed amount"
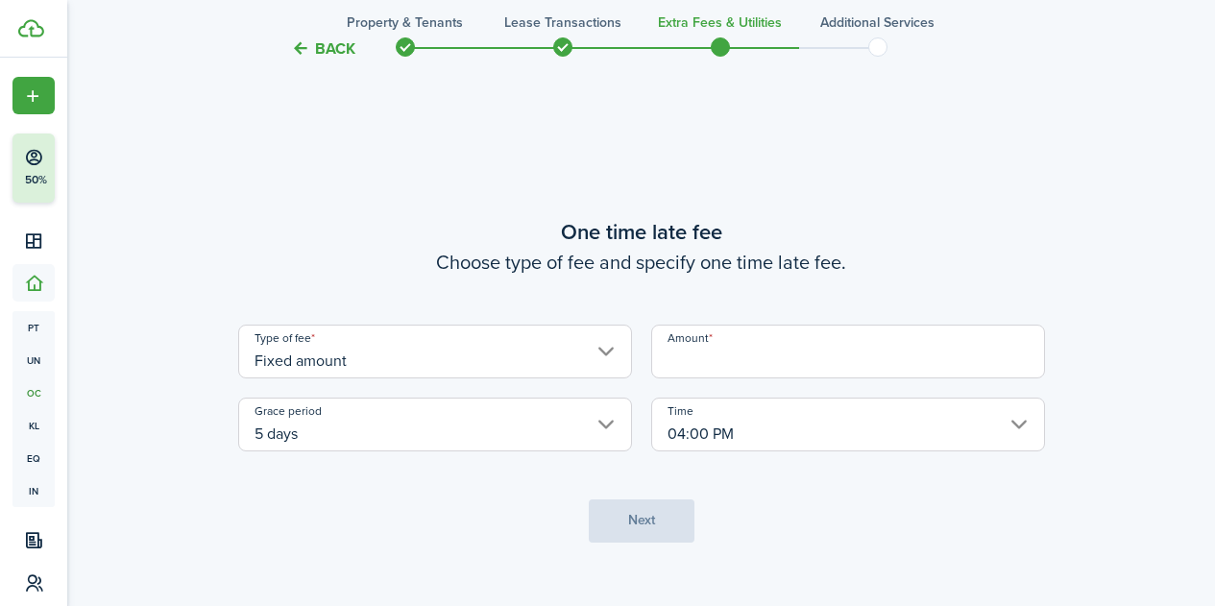
click at [687, 355] on input "Amount" at bounding box center [848, 352] width 394 height 54
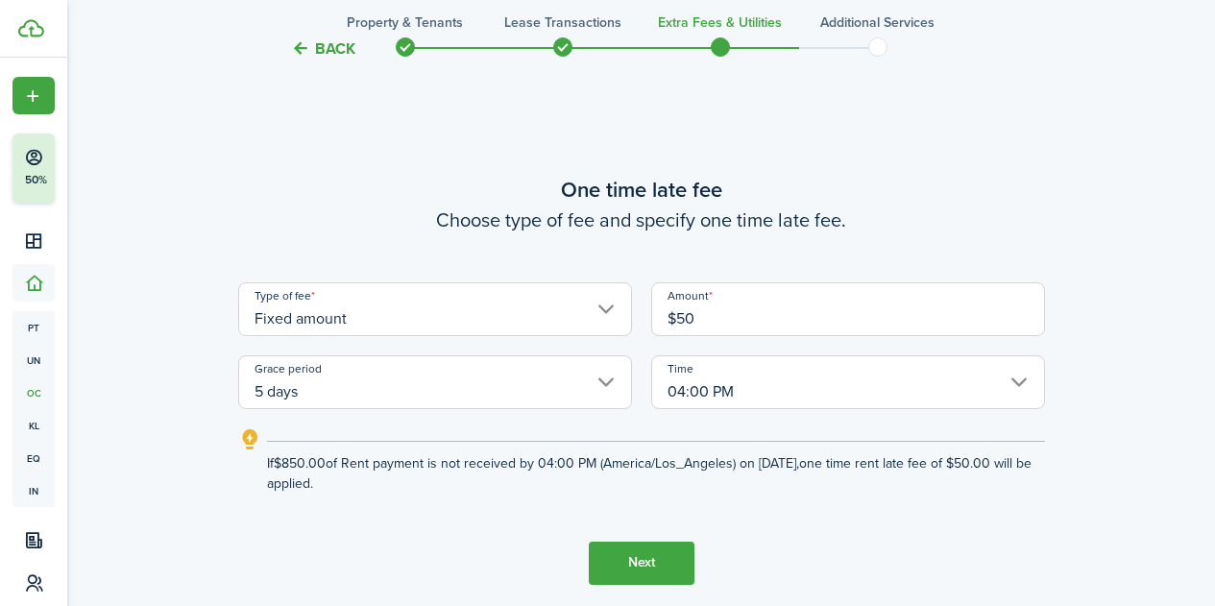
type input "$50.00"
click at [661, 561] on button "Next" at bounding box center [642, 563] width 106 height 43
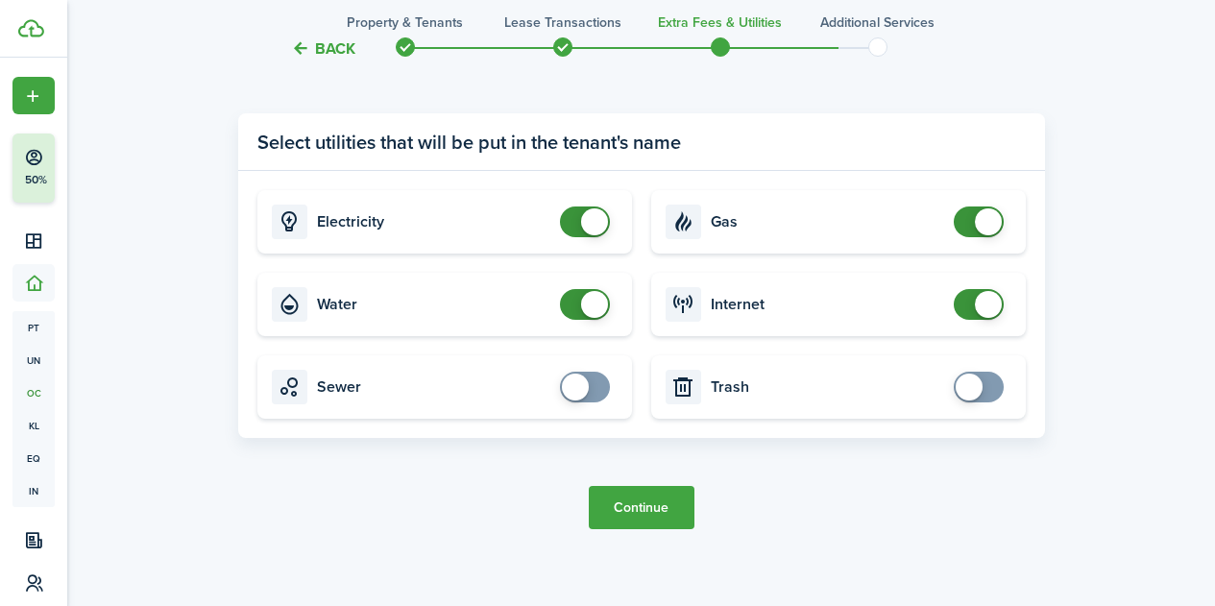
scroll to position [1941, 0]
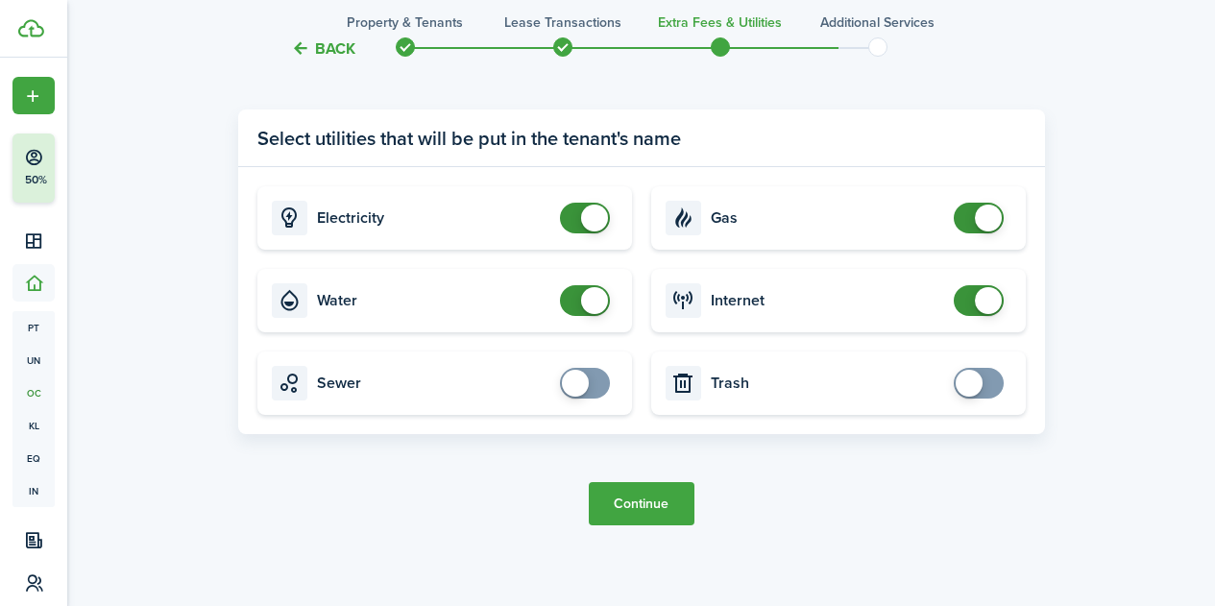
checkbox input "false"
click at [576, 297] on span at bounding box center [585, 300] width 19 height 31
click at [667, 501] on button "Continue" at bounding box center [642, 503] width 106 height 43
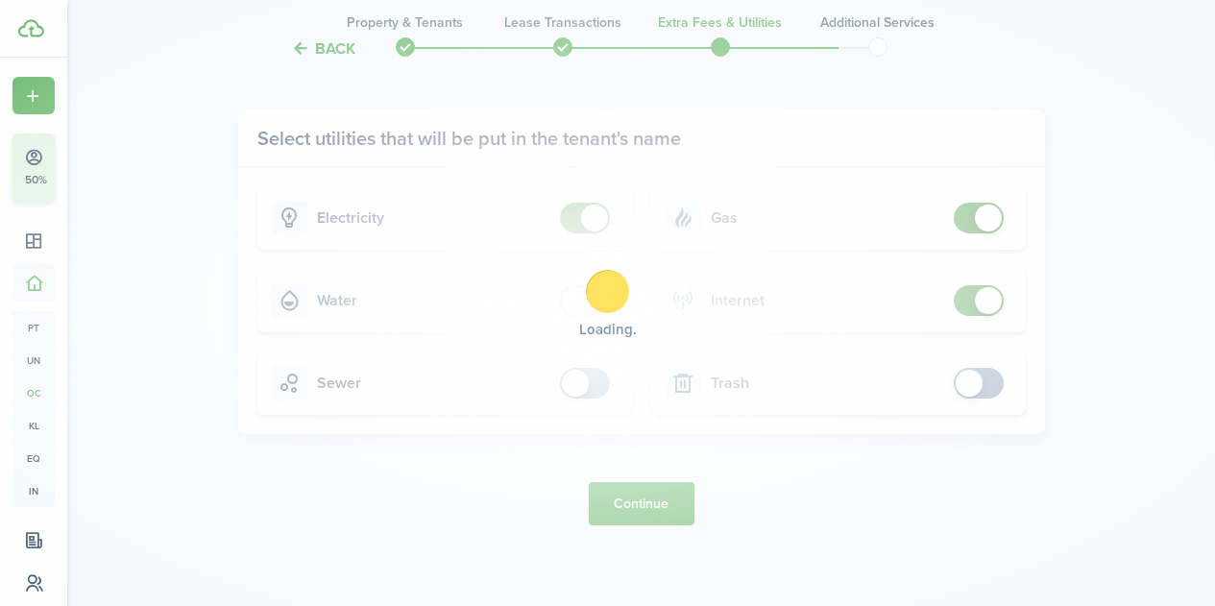
scroll to position [0, 0]
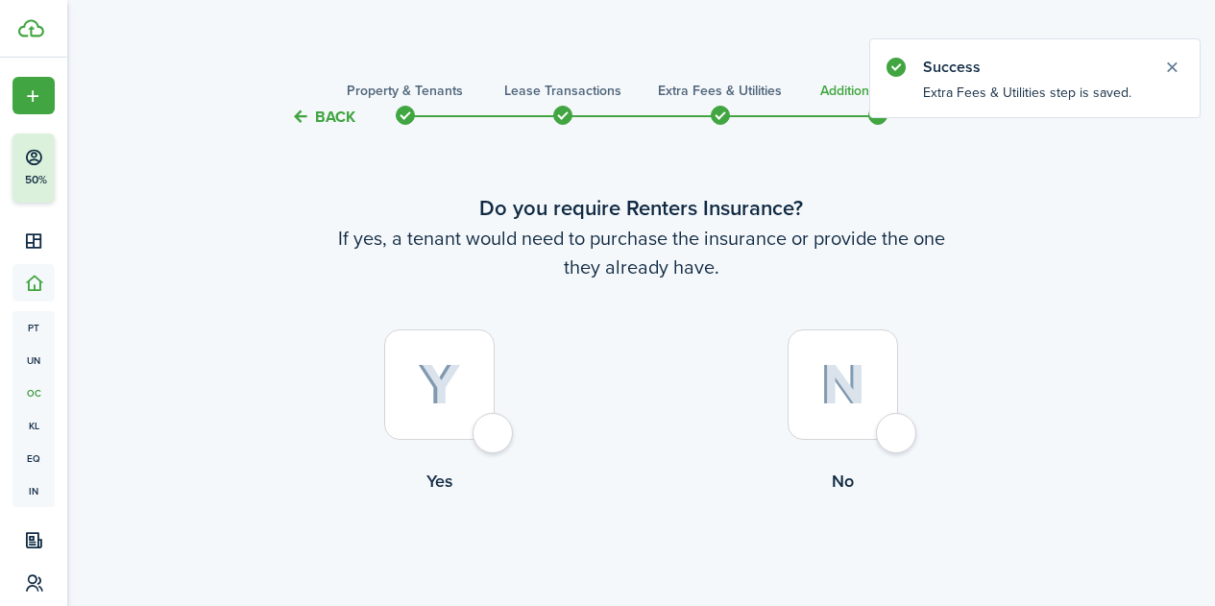
click at [495, 430] on div at bounding box center [439, 385] width 110 height 110
radio input "true"
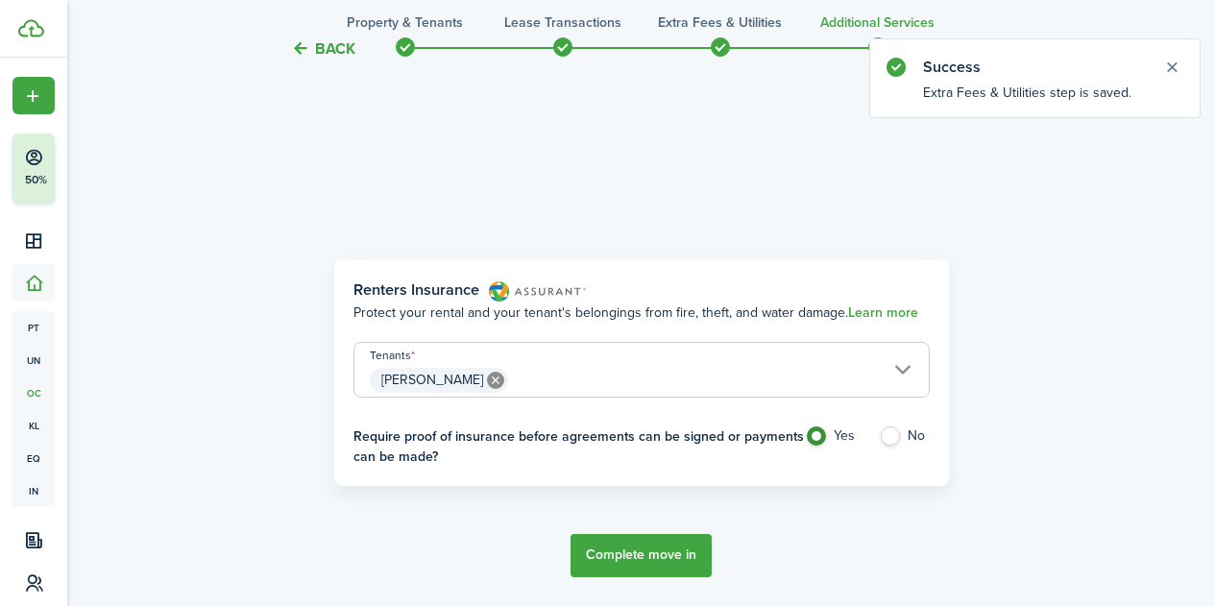
scroll to position [557, 0]
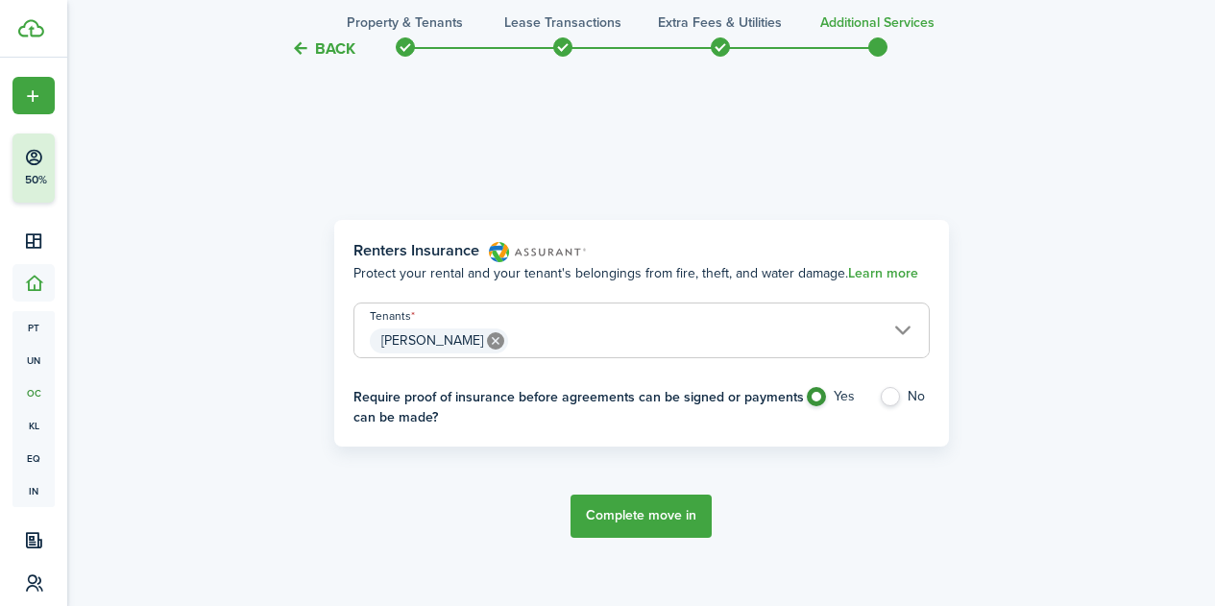
click at [643, 519] on button "Complete move in" at bounding box center [641, 516] width 141 height 43
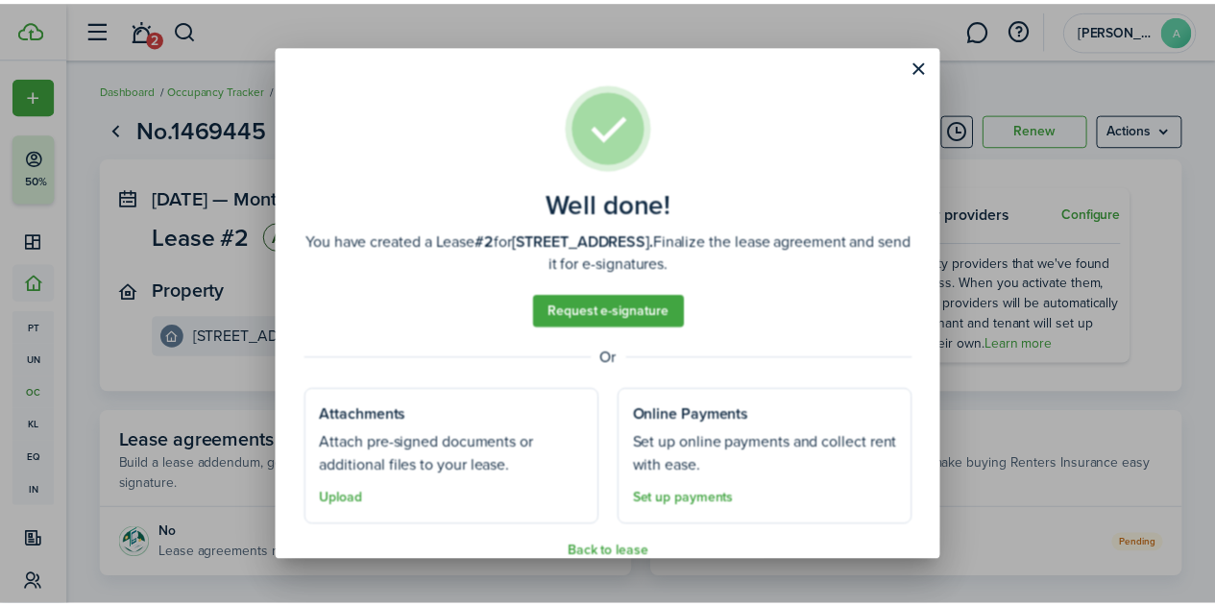
scroll to position [29, 0]
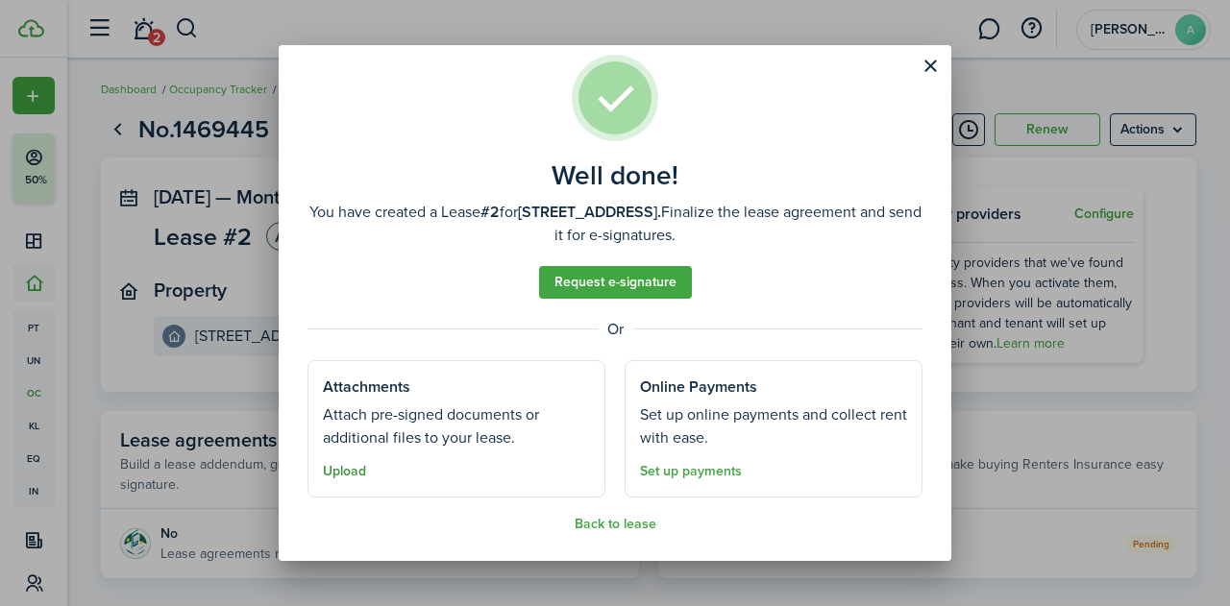
click at [351, 473] on button "Upload" at bounding box center [344, 471] width 43 height 15
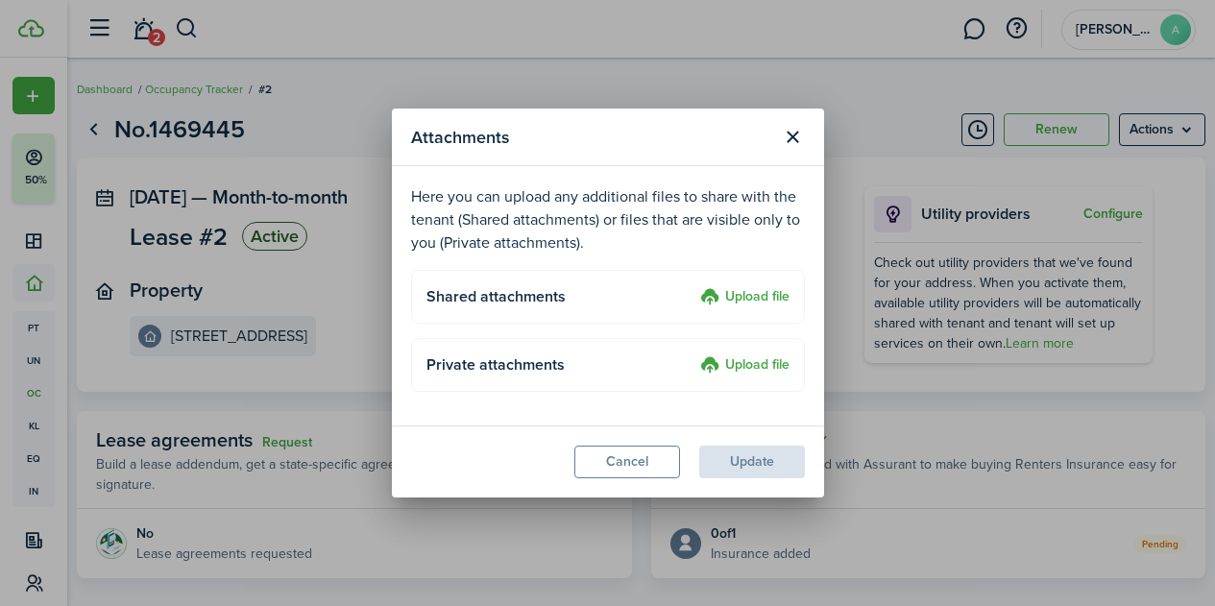
click at [752, 293] on label "Upload file" at bounding box center [744, 297] width 89 height 23
click at [694, 286] on input "Upload file" at bounding box center [694, 286] width 0 height 0
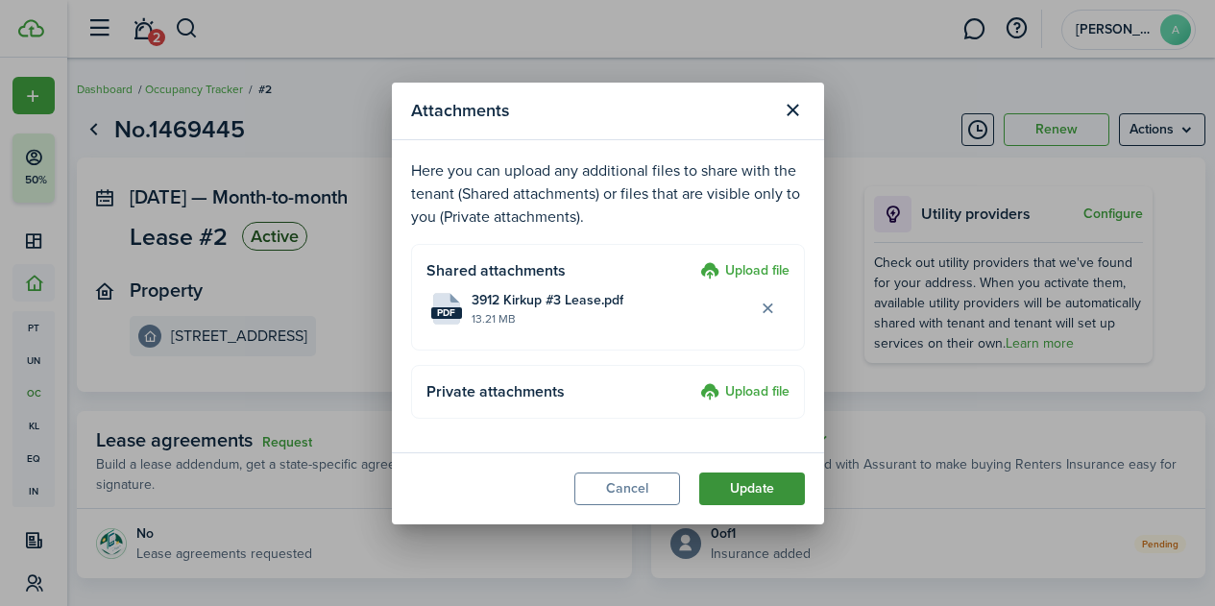
click at [755, 487] on button "Update" at bounding box center [752, 489] width 106 height 33
